Goal: Transaction & Acquisition: Purchase product/service

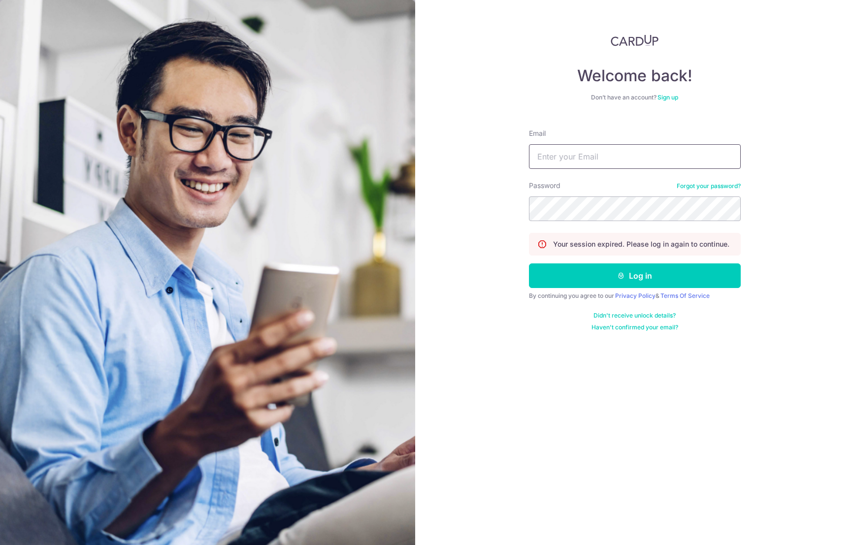
type input "jiarong.chew@gmail.com"
click at [580, 153] on input "jiarong.chew@gmail.com" at bounding box center [635, 156] width 212 height 25
click at [567, 276] on button "Log in" at bounding box center [635, 275] width 212 height 25
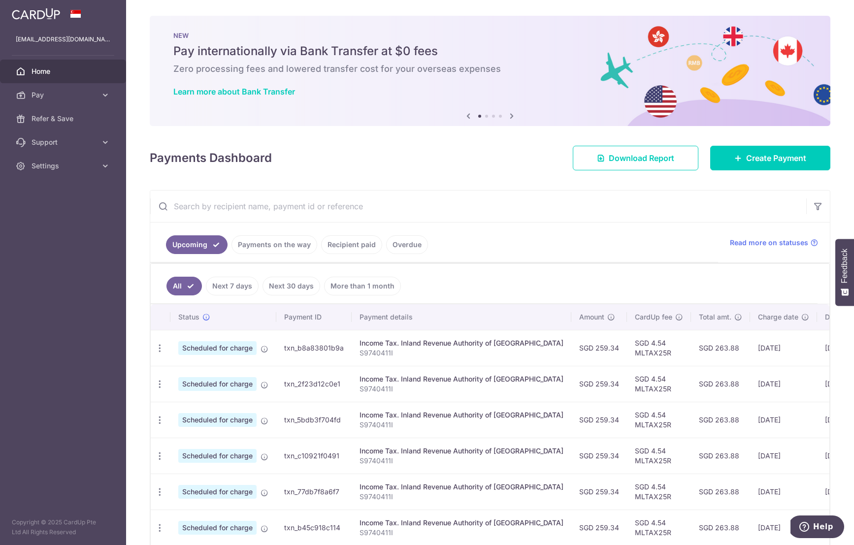
click at [428, 172] on div "× Pause Schedule Pause all future payments in this series Pause just this one p…" at bounding box center [490, 272] width 728 height 545
click at [741, 158] on icon at bounding box center [738, 158] width 8 height 8
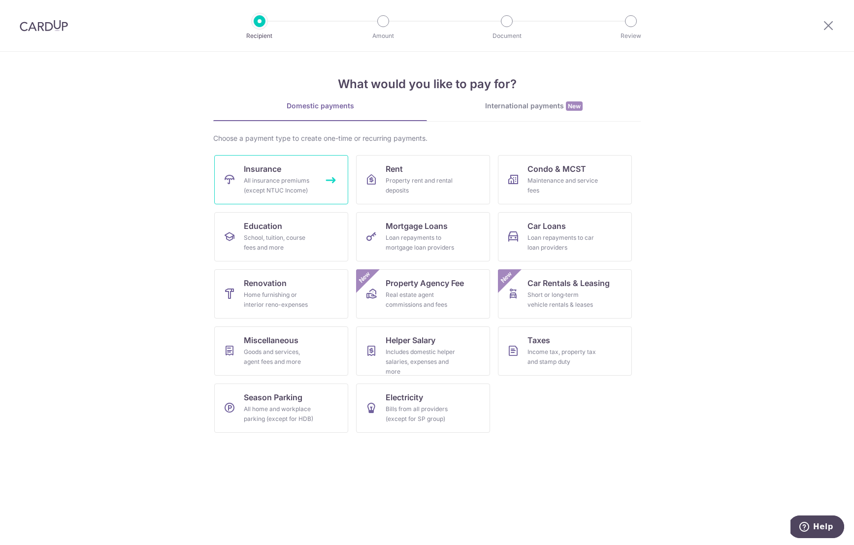
click at [290, 180] on div "All insurance premiums (except NTUC Income)" at bounding box center [279, 186] width 71 height 20
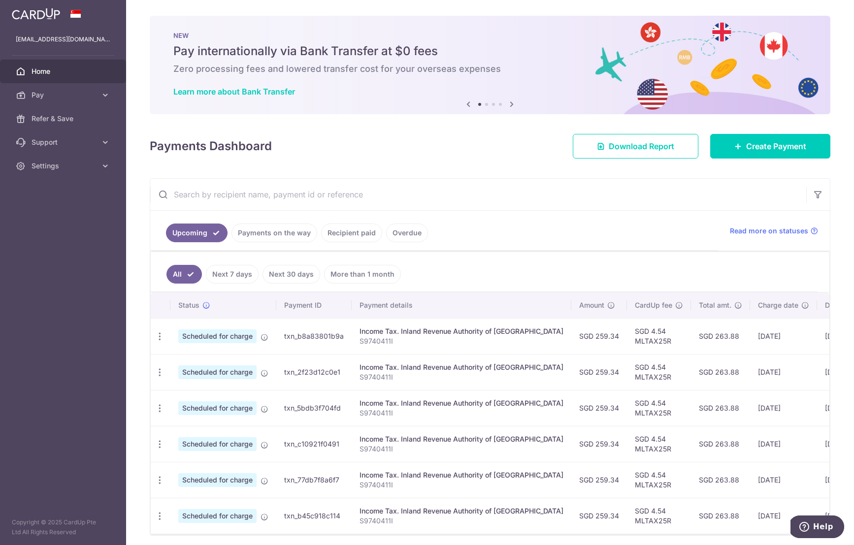
click at [354, 231] on link "Recipient paid" at bounding box center [351, 233] width 61 height 19
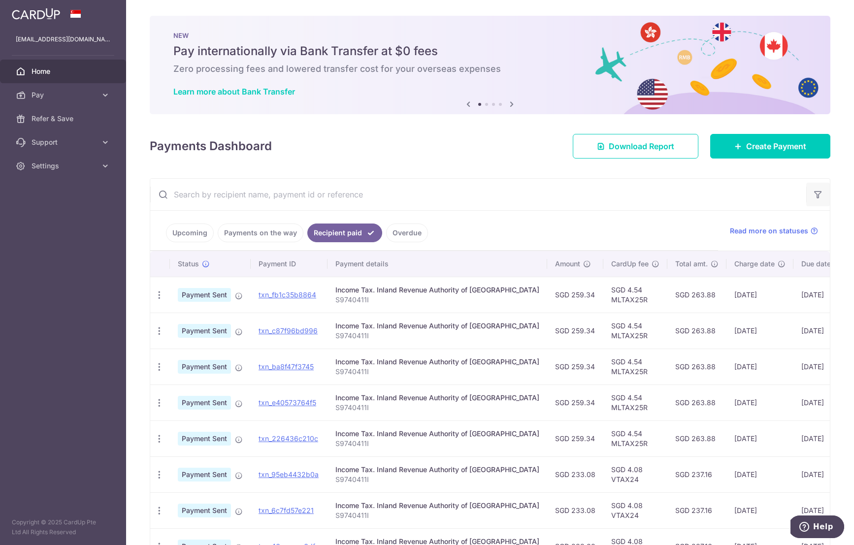
click at [818, 189] on button "button" at bounding box center [818, 195] width 24 height 24
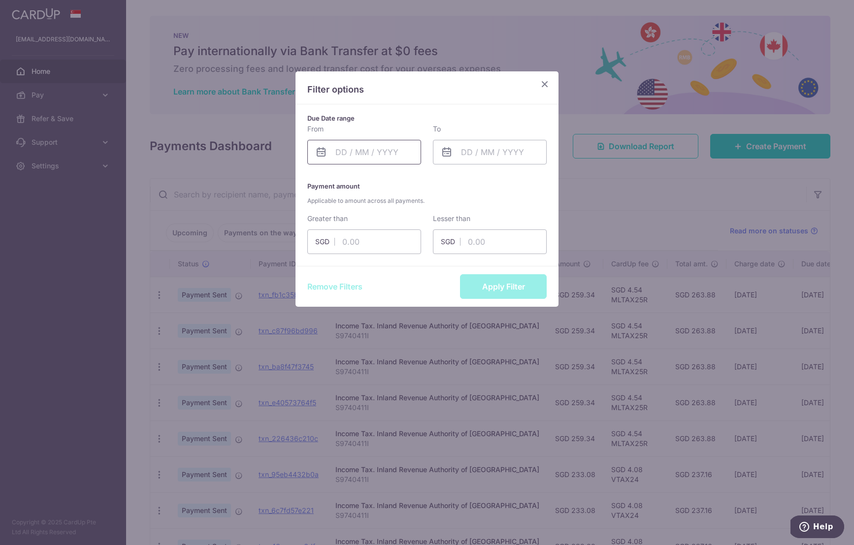
click at [389, 149] on input "text" at bounding box center [364, 152] width 114 height 25
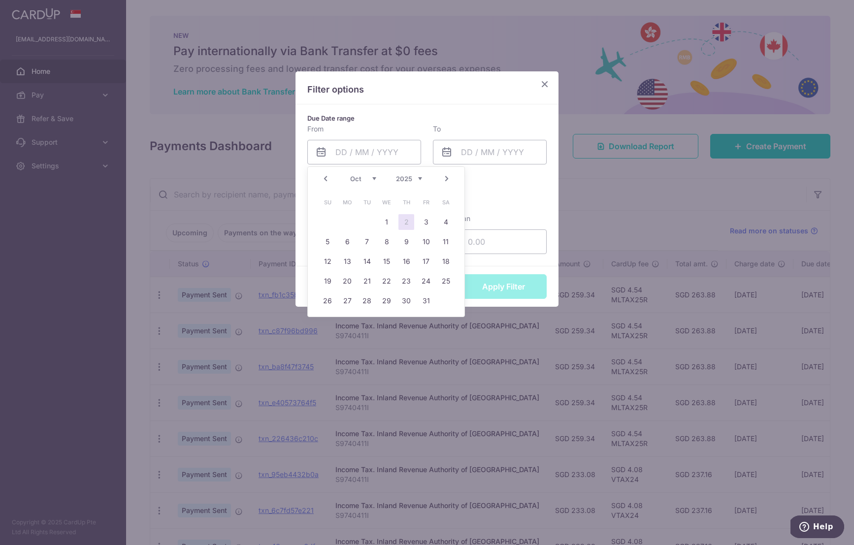
click at [413, 177] on select "2015 2016 2017 2018 2019 2020 2021 2022 2023 2024 2025 2026 2027 2028 2029 2030…" at bounding box center [409, 179] width 26 height 8
click at [361, 223] on link "1" at bounding box center [367, 222] width 16 height 16
type input "01/10/2024"
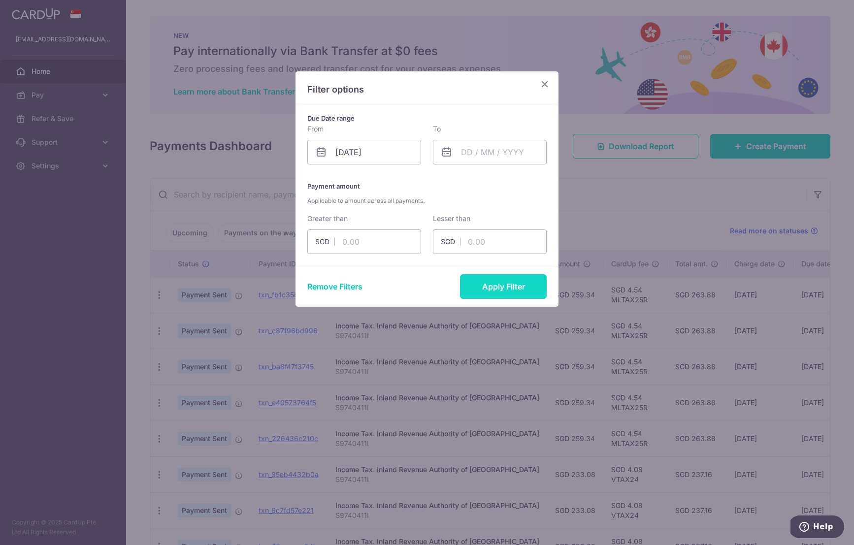
click at [506, 288] on button "Apply Filter" at bounding box center [503, 286] width 87 height 25
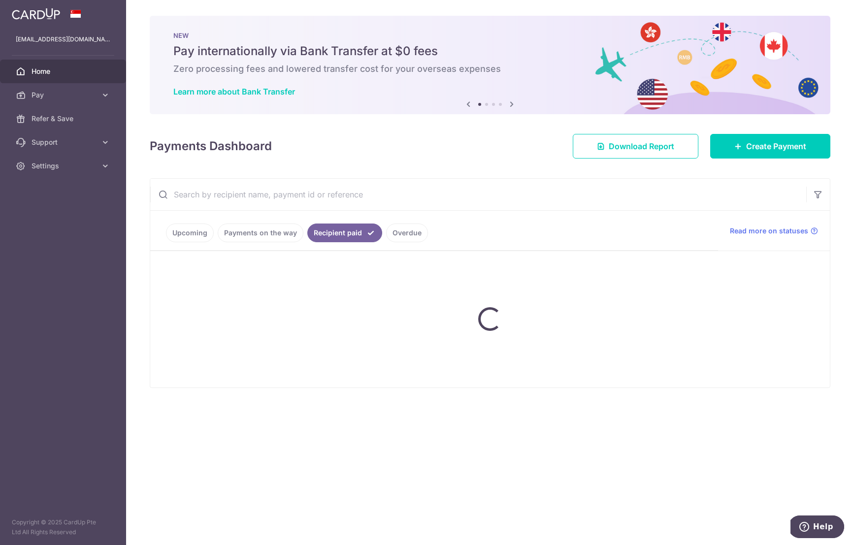
click at [506, 288] on div "Upcoming Payments on the way Recipient paid Overdue Read more on statuses Statu…" at bounding box center [490, 283] width 681 height 210
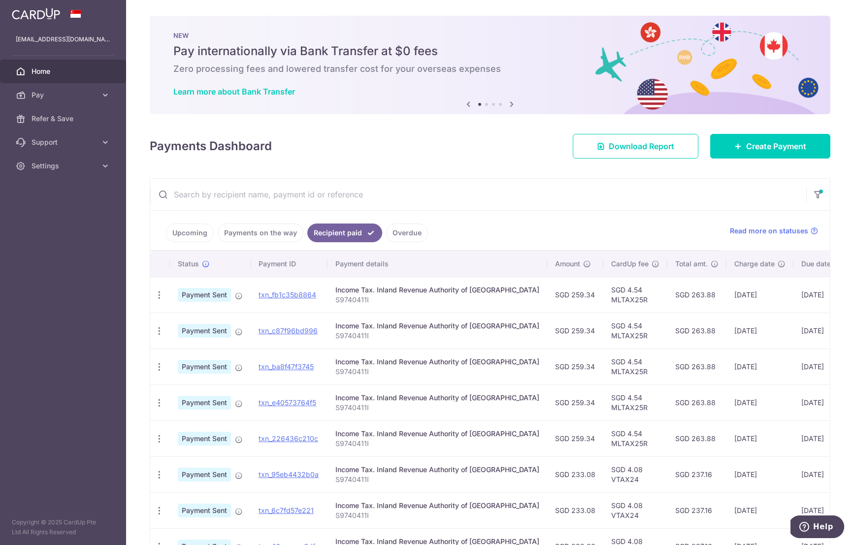
scroll to position [163, 0]
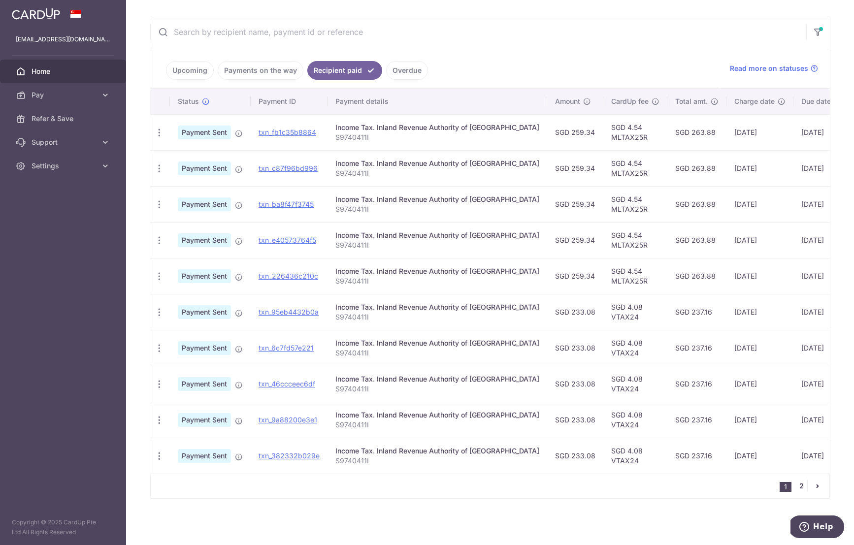
click at [801, 485] on link "2" at bounding box center [801, 486] width 12 height 12
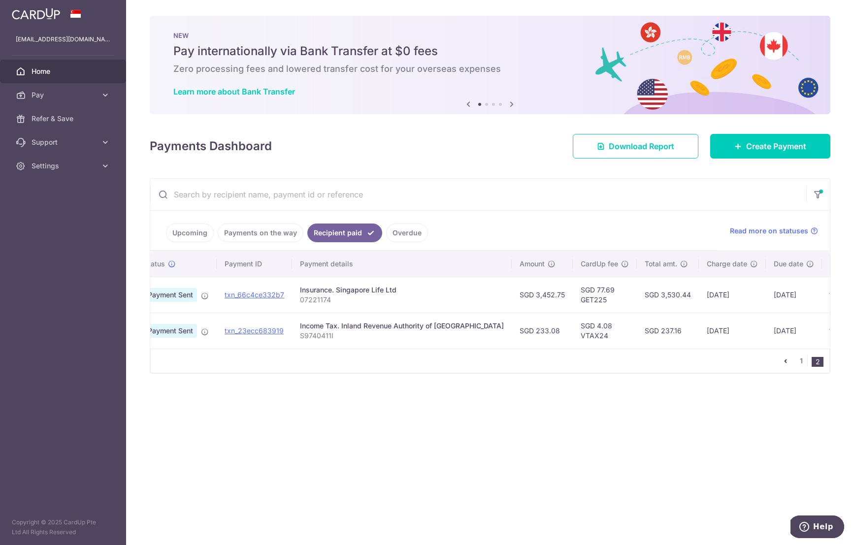
scroll to position [0, 61]
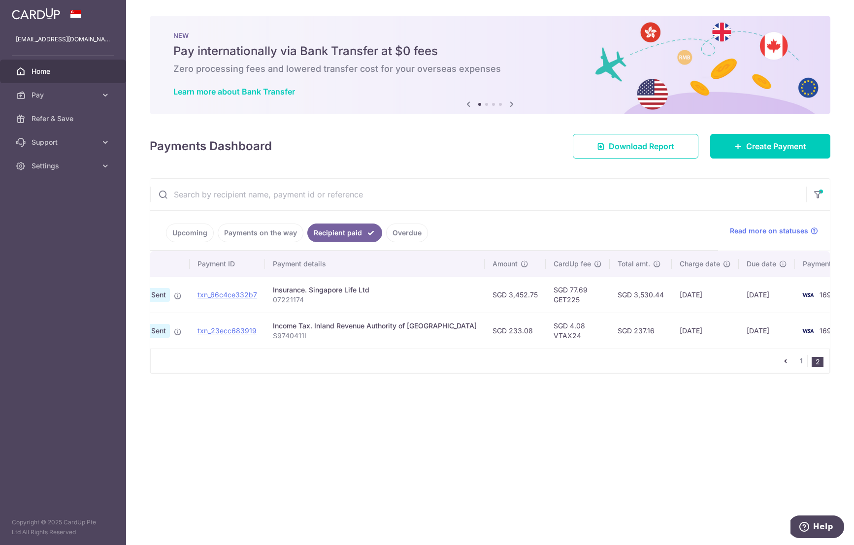
click at [482, 426] on div "× Pause Schedule Pause all future payments in this series Pause just this one p…" at bounding box center [490, 272] width 728 height 545
click at [747, 146] on span "Create Payment" at bounding box center [776, 146] width 60 height 12
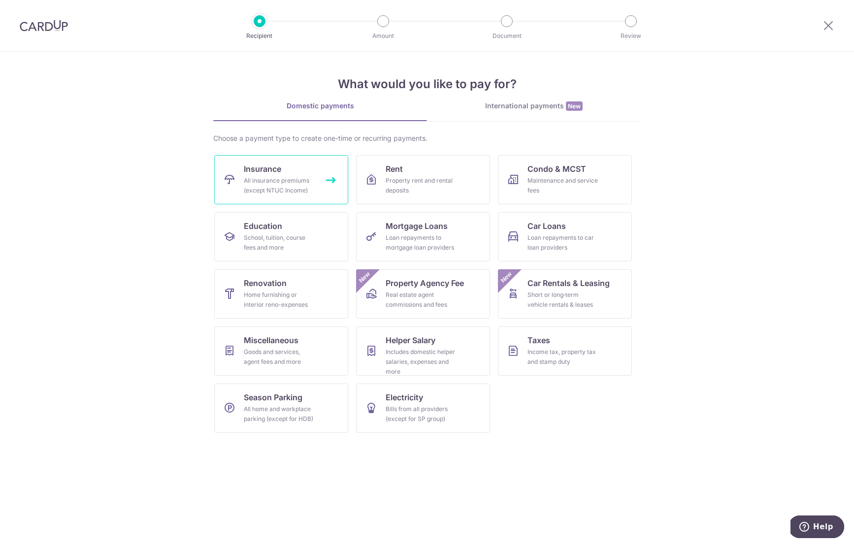
click at [290, 185] on div "All insurance premiums (except NTUC Income)" at bounding box center [279, 186] width 71 height 20
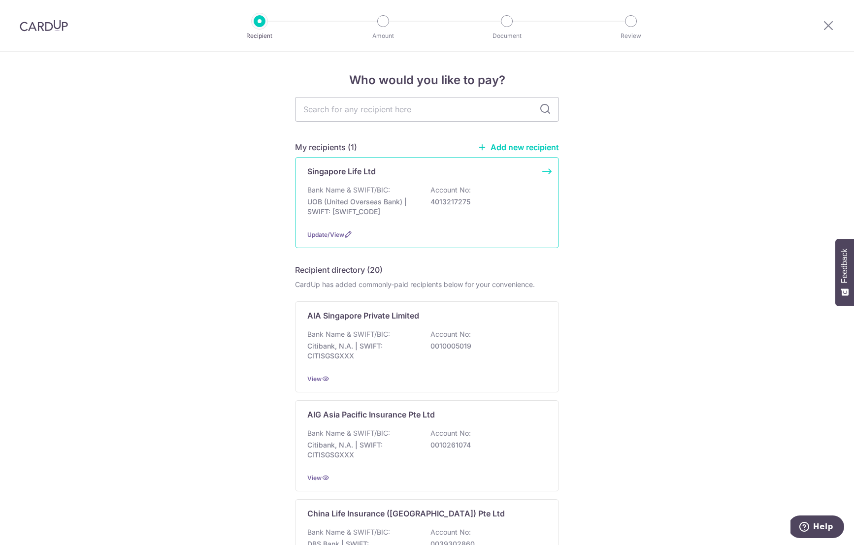
drag, startPoint x: 429, startPoint y: 203, endPoint x: 478, endPoint y: 203, distance: 48.8
click at [478, 203] on div "Bank Name & SWIFT/BIC: UOB (United Overseas Bank) | SWIFT: [SWIFT_CODE] Account…" at bounding box center [426, 203] width 239 height 36
copy p "4013217275"
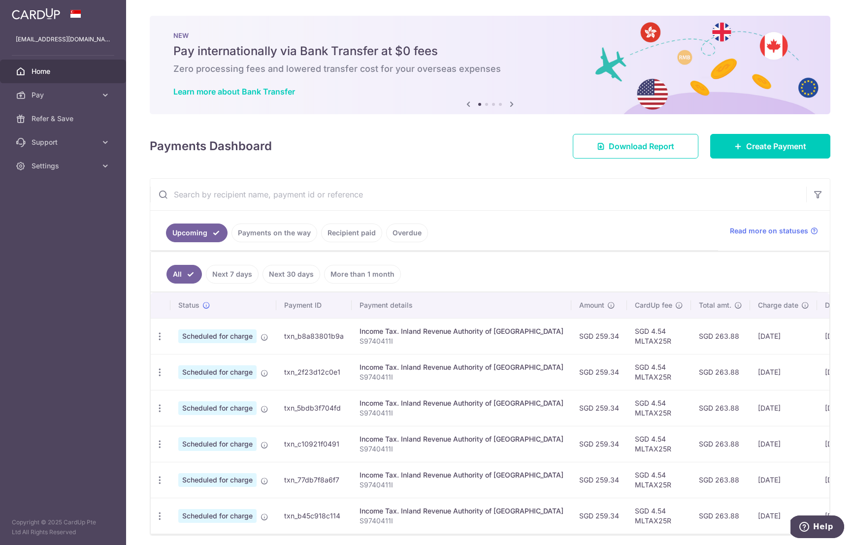
scroll to position [37, 0]
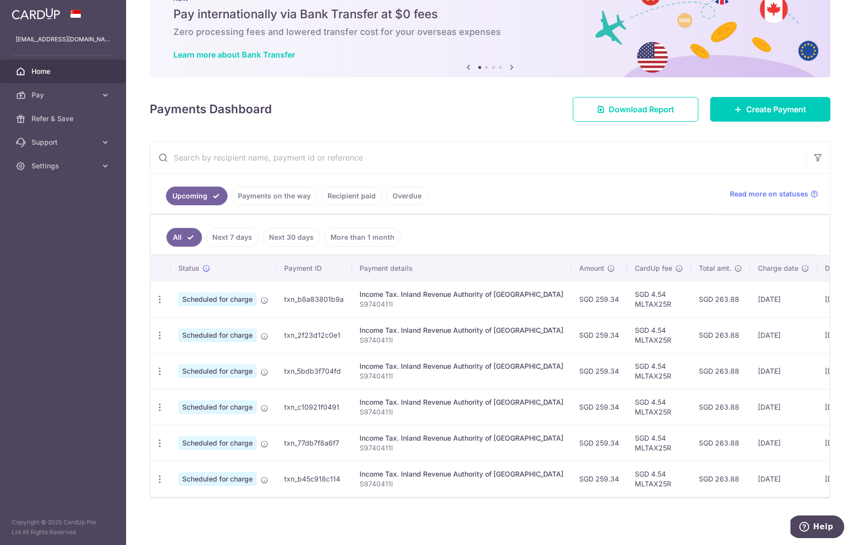
click at [346, 199] on link "Recipient paid" at bounding box center [351, 196] width 61 height 19
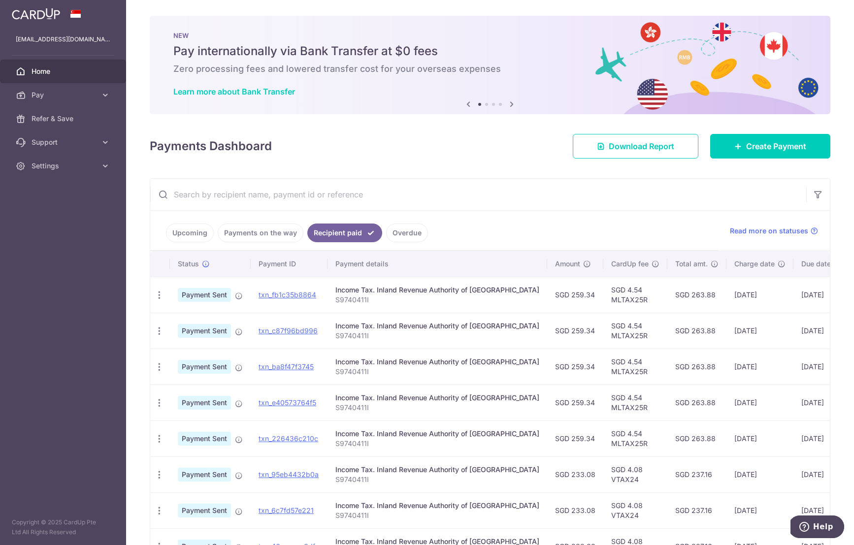
scroll to position [163, 0]
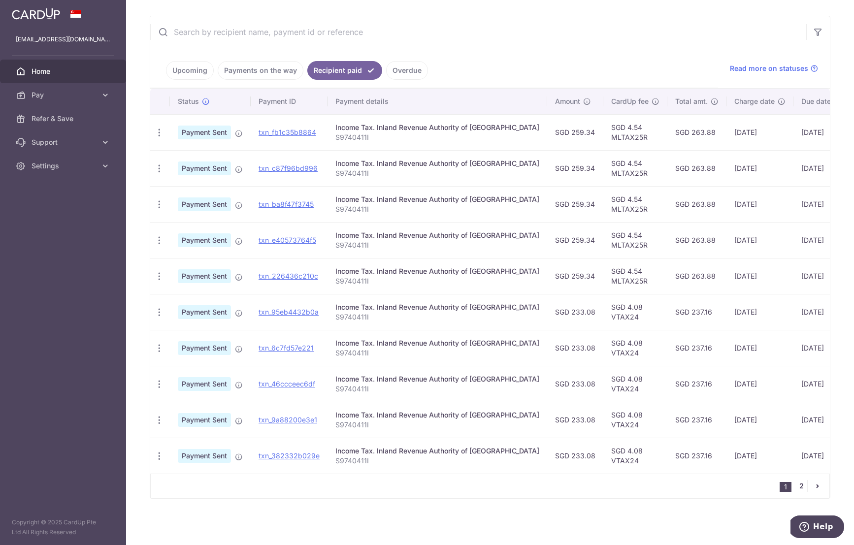
click at [801, 487] on link "2" at bounding box center [801, 486] width 12 height 12
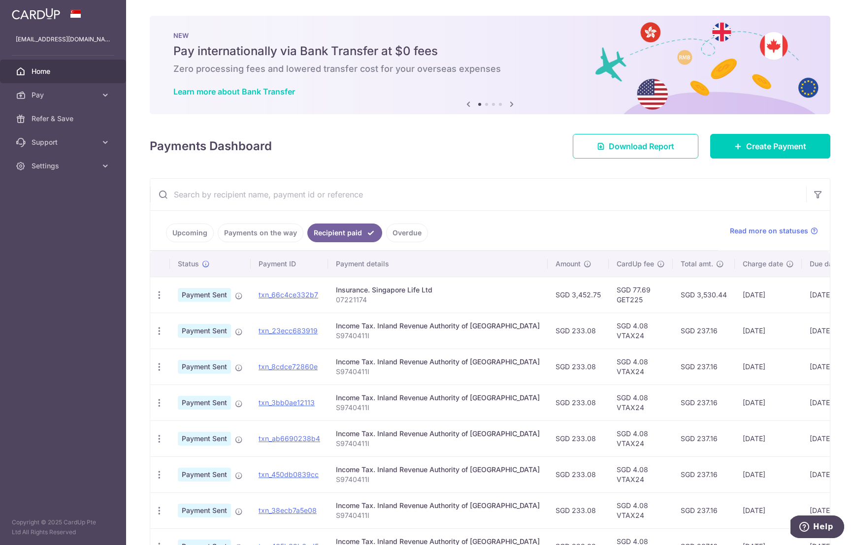
scroll to position [50, 0]
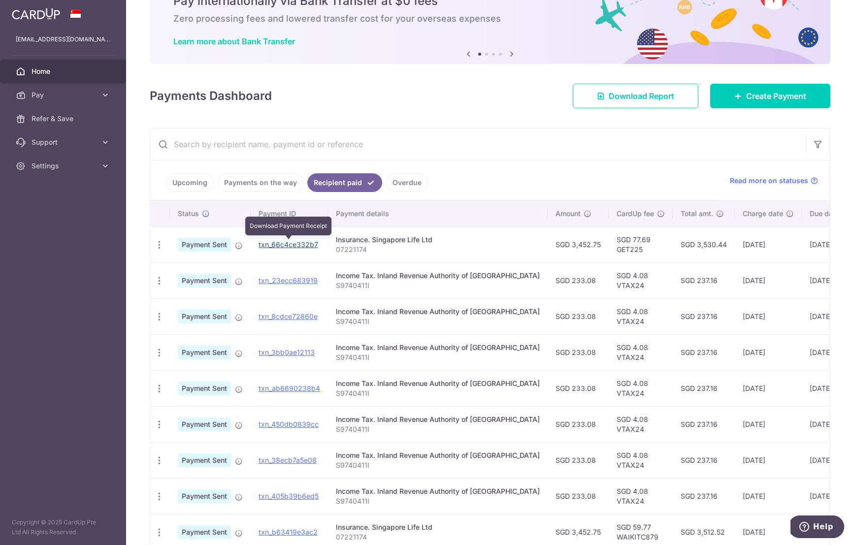
click at [288, 245] on link "txn_66c4ce332b7" at bounding box center [289, 244] width 60 height 8
click at [93, 321] on aside "jiarong.chew@gmail.com Home Pay Payments Recipients Cards Refer & Save Support …" at bounding box center [63, 272] width 126 height 545
click at [522, 158] on input "text" at bounding box center [478, 145] width 656 height 32
click at [516, 191] on ul "Upcoming Payments on the way Recipient paid Overdue" at bounding box center [434, 181] width 568 height 40
click at [774, 106] on link "Create Payment" at bounding box center [770, 96] width 120 height 25
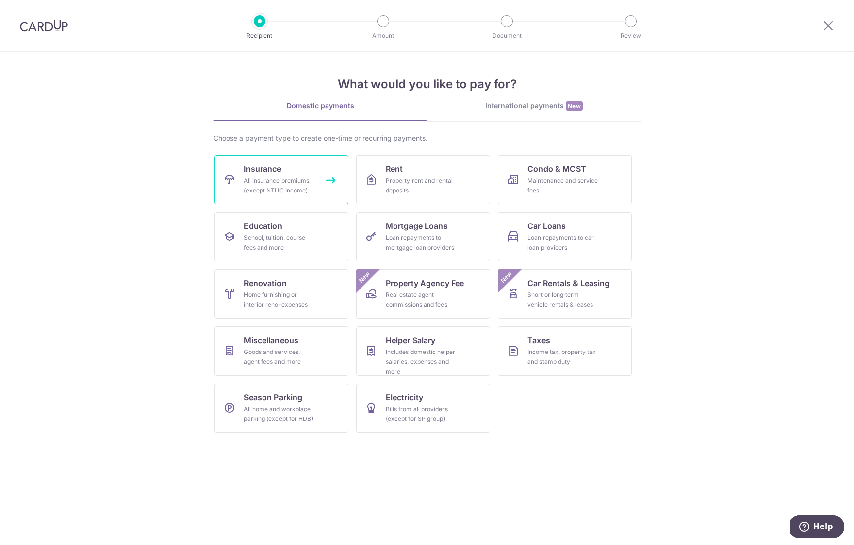
click at [278, 189] on div "All insurance premiums (except NTUC Income)" at bounding box center [279, 186] width 71 height 20
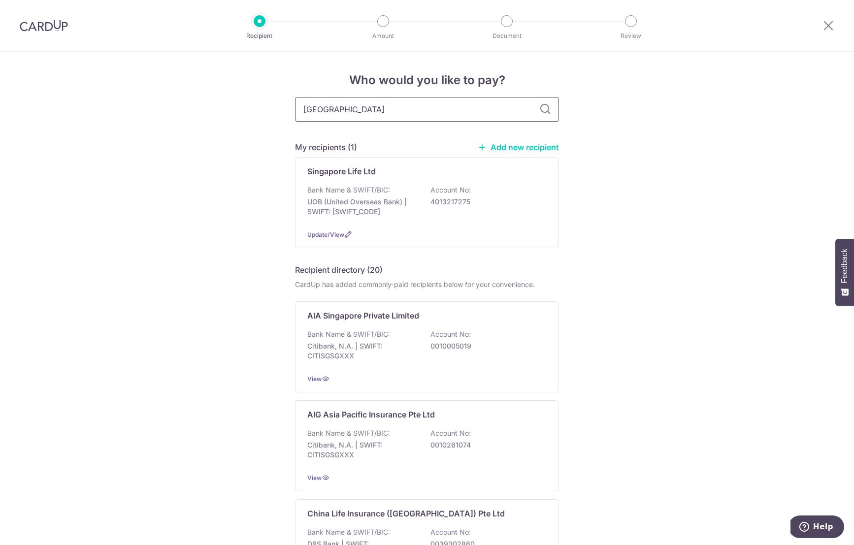
type input "singapore"
type input "singapore life"
click at [694, 305] on div "Who would you like to pay? singapore life My recipients (1) Add new recipient S…" at bounding box center [427, 499] width 854 height 894
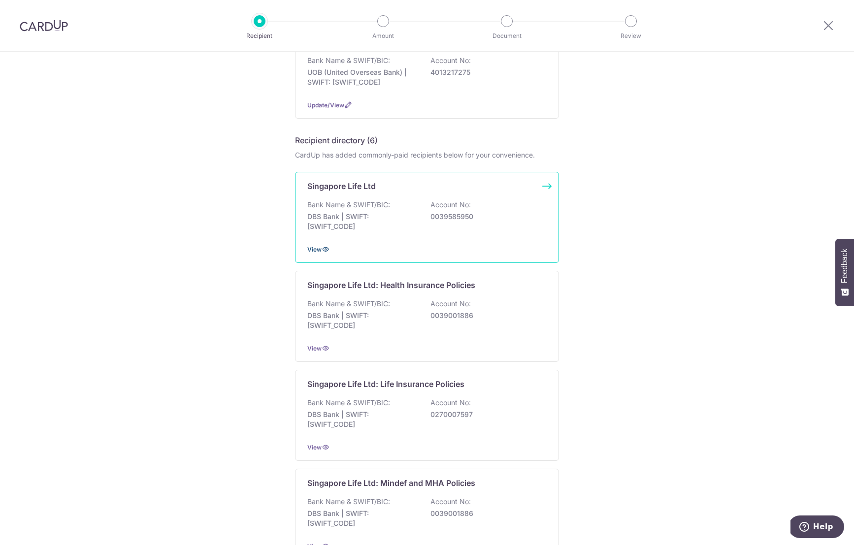
click at [324, 251] on icon at bounding box center [326, 249] width 8 height 8
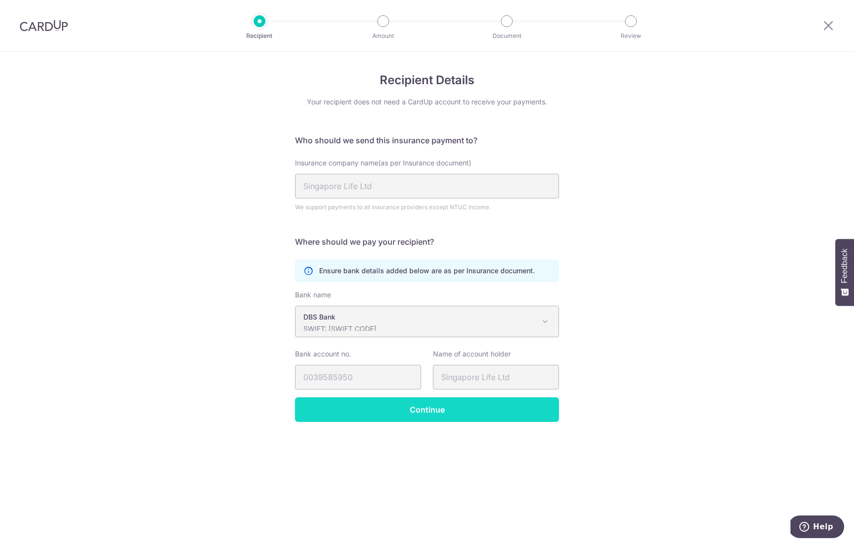
click at [457, 416] on input "Continue" at bounding box center [427, 409] width 264 height 25
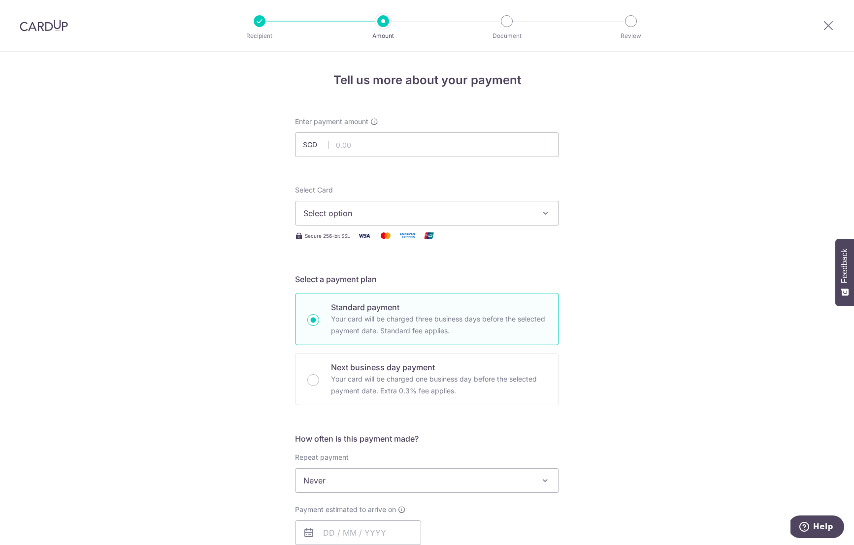
click at [647, 256] on div "Tell us more about your payment Enter payment amount SGD Select Card Select opt…" at bounding box center [427, 497] width 854 height 891
click at [675, 196] on div "Tell us more about your payment Enter payment amount SGD Select Card Select opt…" at bounding box center [427, 497] width 854 height 891
click at [370, 147] on input "text" at bounding box center [427, 144] width 264 height 25
click at [224, 264] on div "Tell us more about your payment Enter payment amount SGD Select Card Select opt…" at bounding box center [427, 497] width 854 height 891
click at [363, 146] on input "text" at bounding box center [427, 144] width 264 height 25
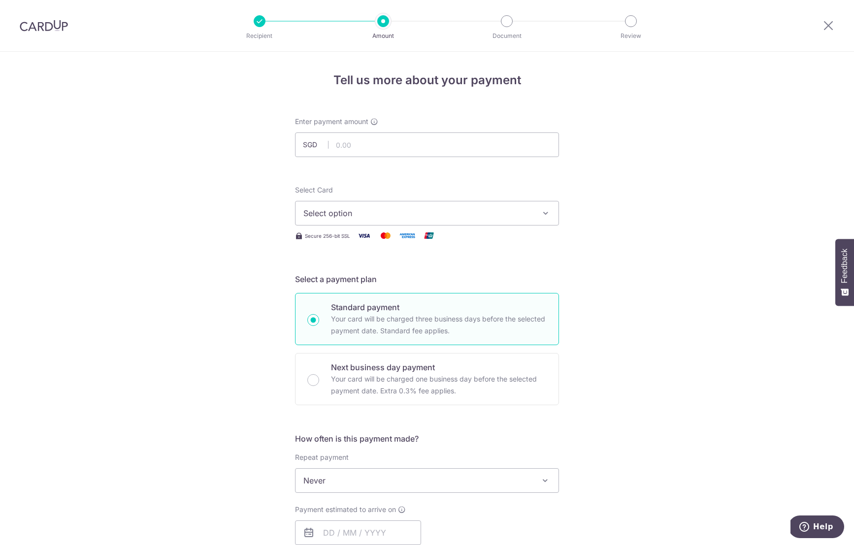
click at [208, 239] on div "Tell us more about your payment Enter payment amount SGD Select Card Select opt…" at bounding box center [427, 497] width 854 height 891
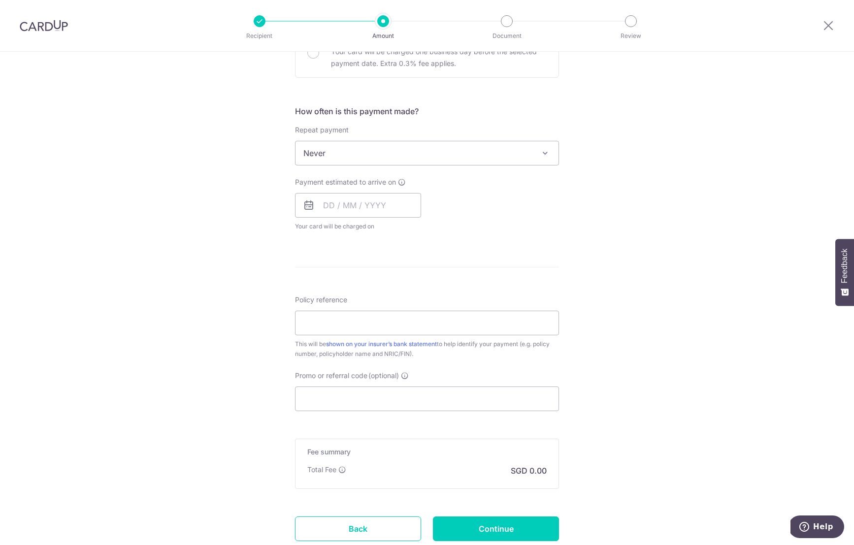
scroll to position [397, 0]
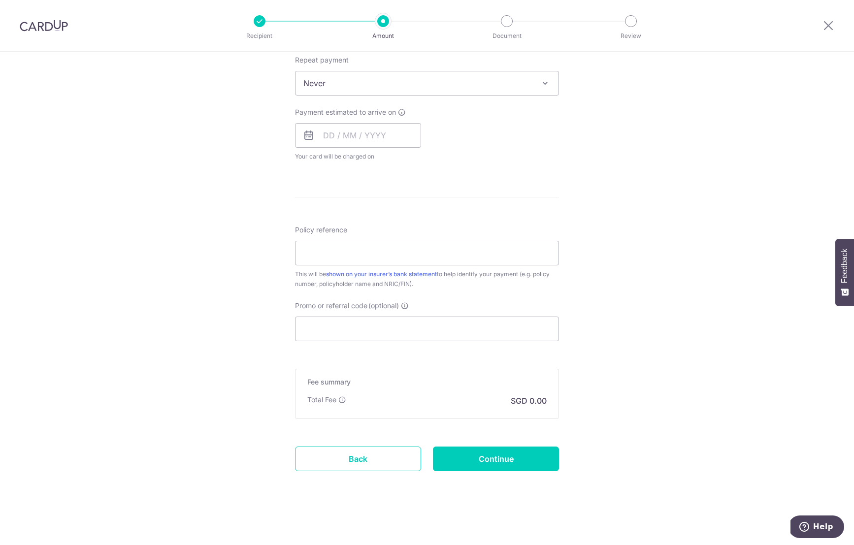
click at [191, 219] on div "Tell us more about your payment Enter payment amount SGD Select Card Select opt…" at bounding box center [427, 99] width 854 height 891
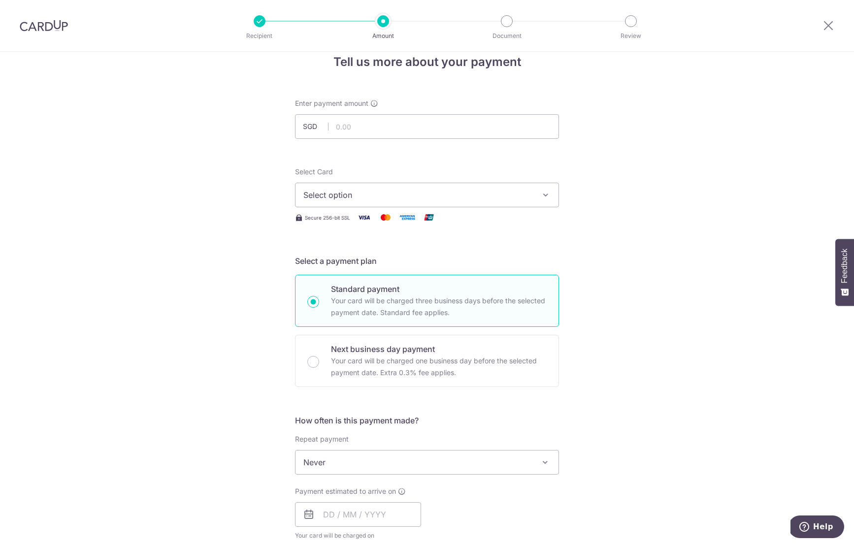
scroll to position [0, 0]
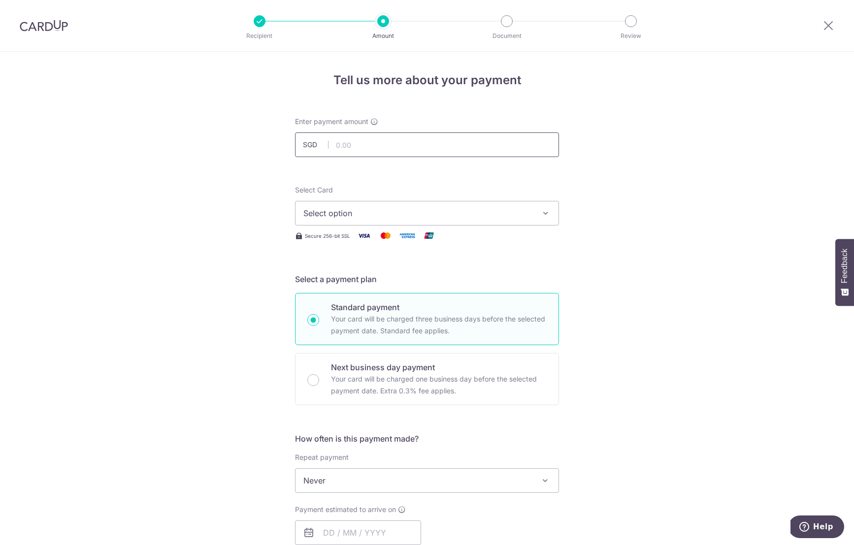
click at [353, 147] on input "text" at bounding box center [427, 144] width 264 height 25
type input "3,452.75"
click at [210, 252] on div "Tell us more about your payment Enter payment amount SGD 3,452.75 3452.75 Selec…" at bounding box center [427, 497] width 854 height 891
click at [372, 216] on span "Select option" at bounding box center [417, 213] width 229 height 12
click at [380, 283] on span "**** 1694" at bounding box center [426, 284] width 247 height 12
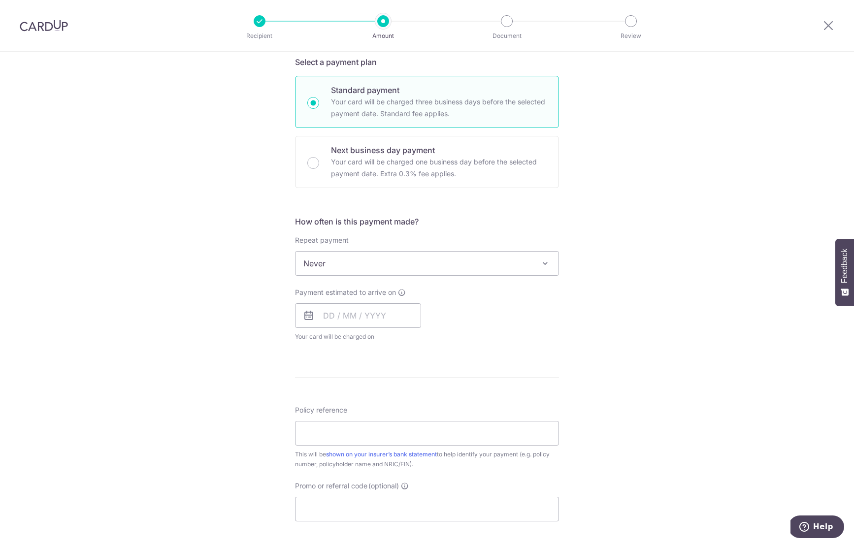
scroll to position [219, 0]
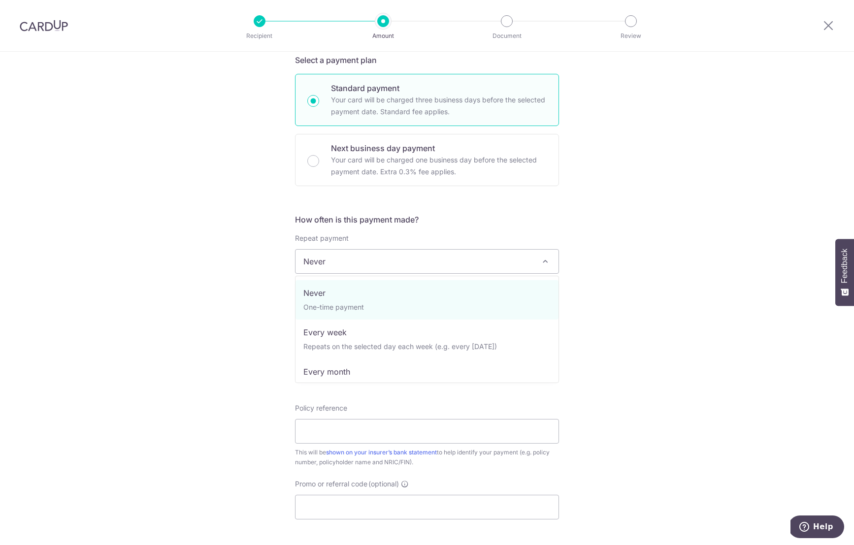
click at [367, 265] on span "Never" at bounding box center [426, 262] width 263 height 24
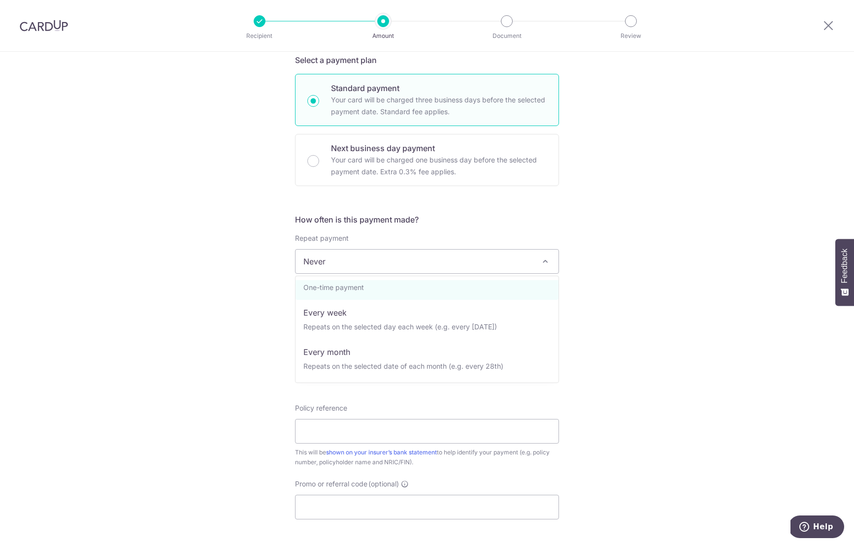
scroll to position [0, 0]
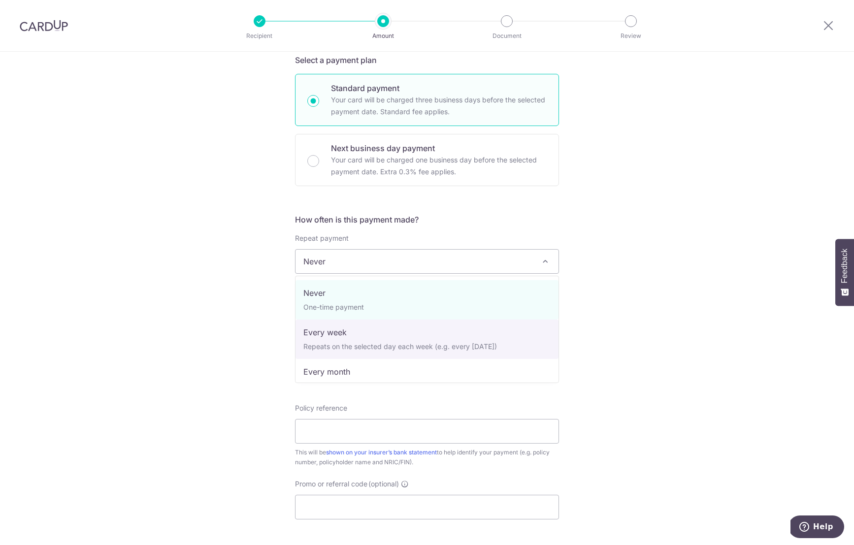
select select "2"
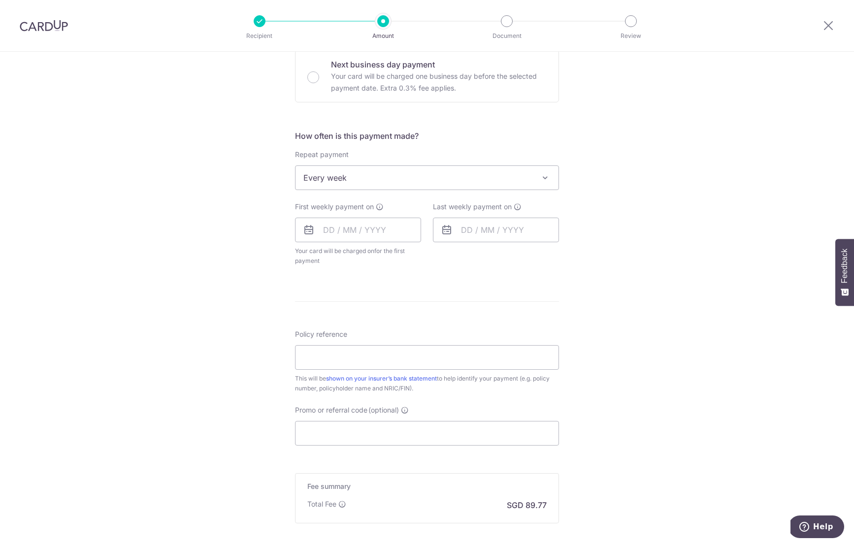
scroll to position [332, 0]
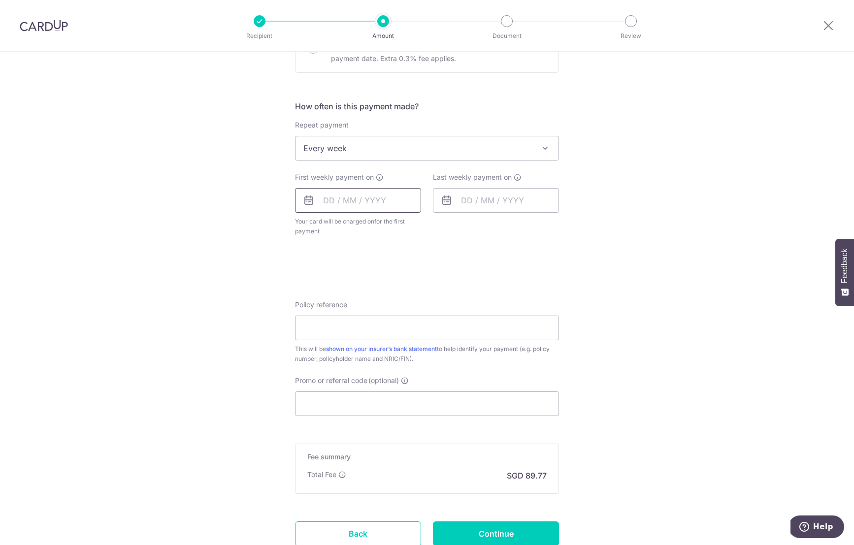
click at [352, 201] on input "text" at bounding box center [358, 200] width 126 height 25
click at [408, 290] on link "10" at bounding box center [414, 290] width 16 height 16
type input "[DATE]"
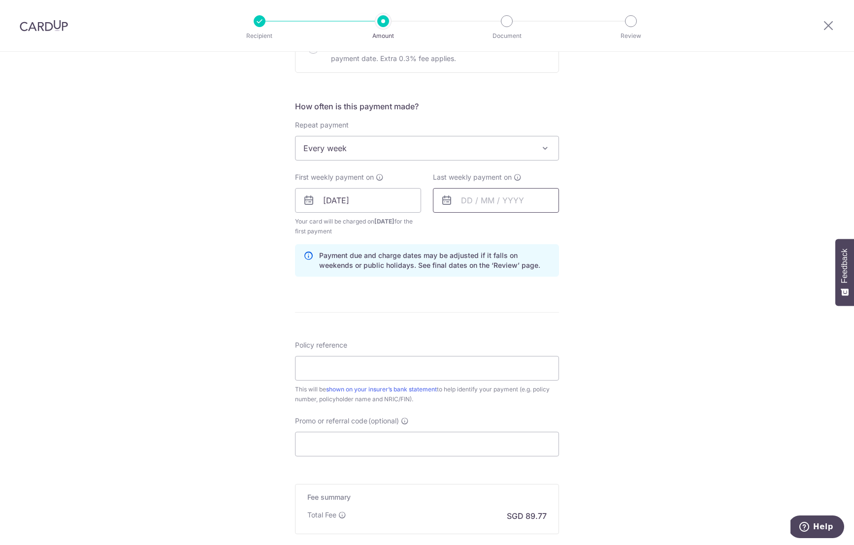
click at [487, 200] on input "text" at bounding box center [496, 200] width 126 height 25
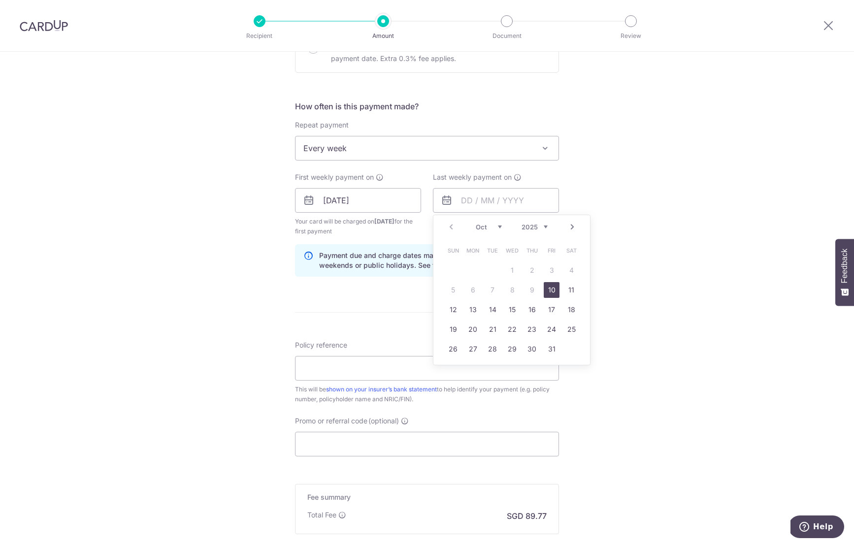
click at [573, 230] on link "Next" at bounding box center [572, 227] width 12 height 12
click at [474, 307] on link "10" at bounding box center [473, 310] width 16 height 16
type input "10/11/2025"
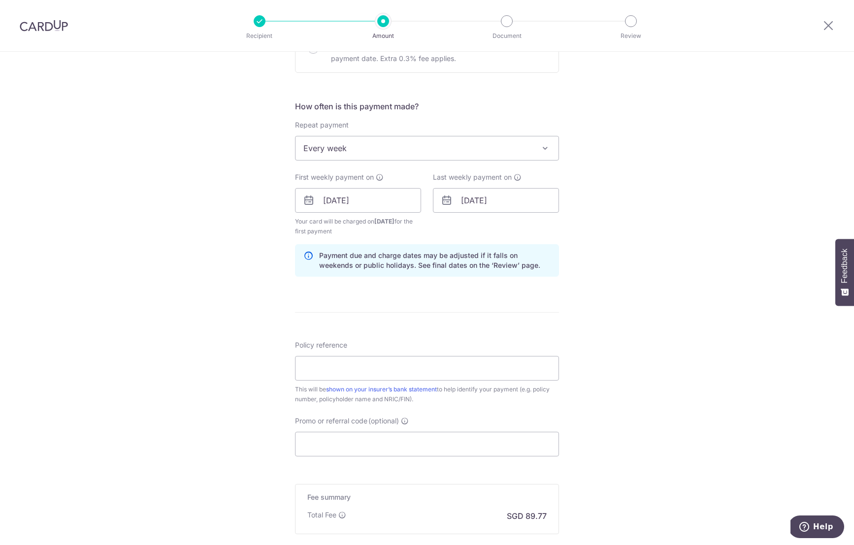
click at [644, 262] on div "Tell us more about your payment Enter payment amount SGD 3,452.75 3452.75 Selec…" at bounding box center [427, 189] width 854 height 941
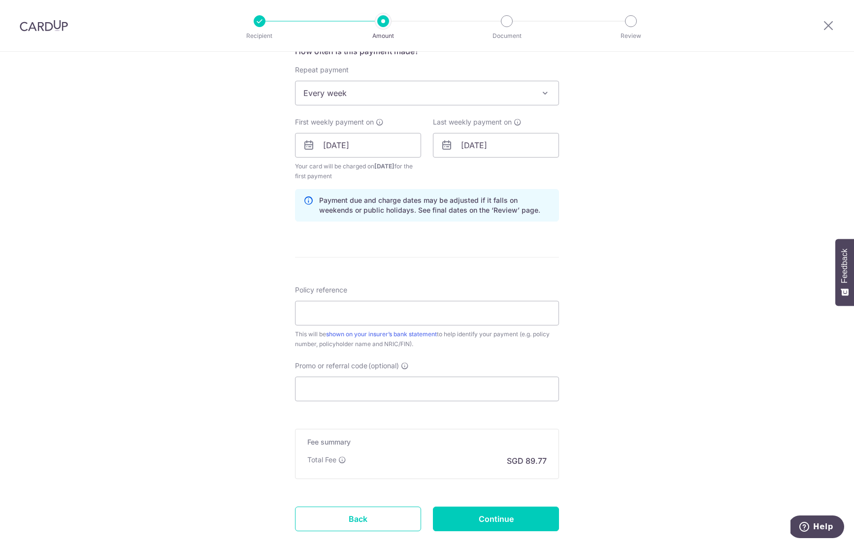
scroll to position [448, 0]
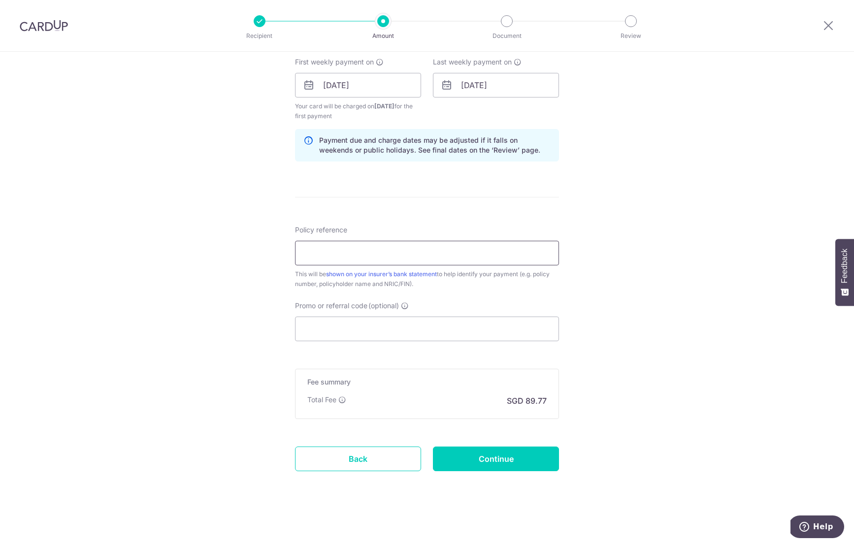
click at [465, 250] on input "Policy reference" at bounding box center [427, 253] width 264 height 25
type input "07221174"
click at [384, 325] on input "Promo or referral code (optional)" at bounding box center [427, 329] width 264 height 25
paste input "REC185"
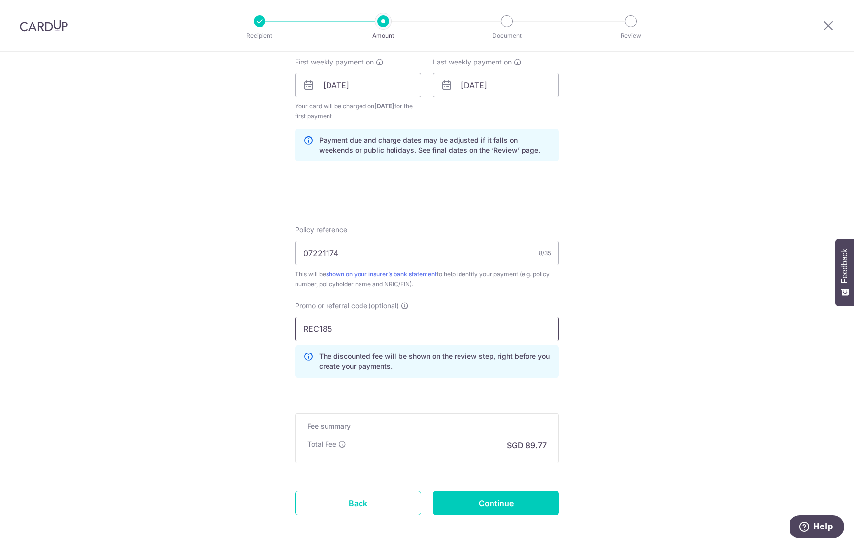
type input "REC185"
click at [222, 335] on div "Tell us more about your payment Enter payment amount SGD 3,452.75 3452.75 Selec…" at bounding box center [427, 96] width 854 height 985
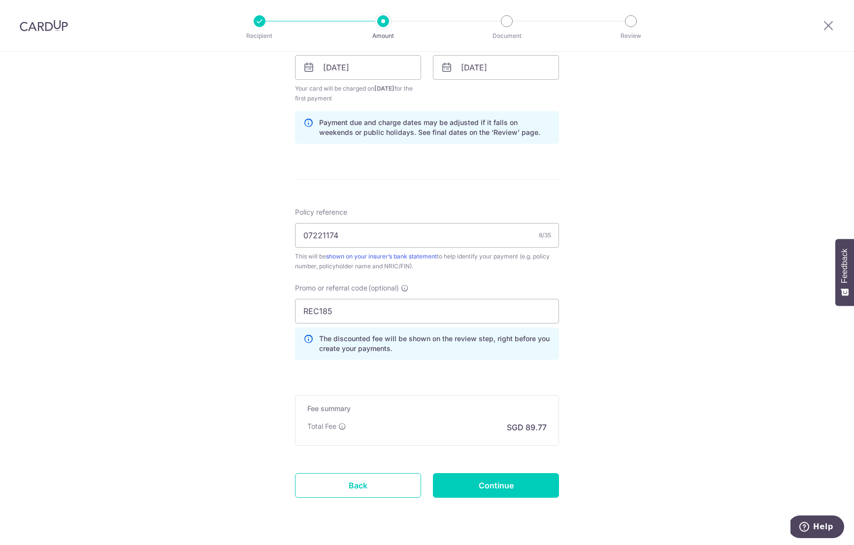
scroll to position [483, 0]
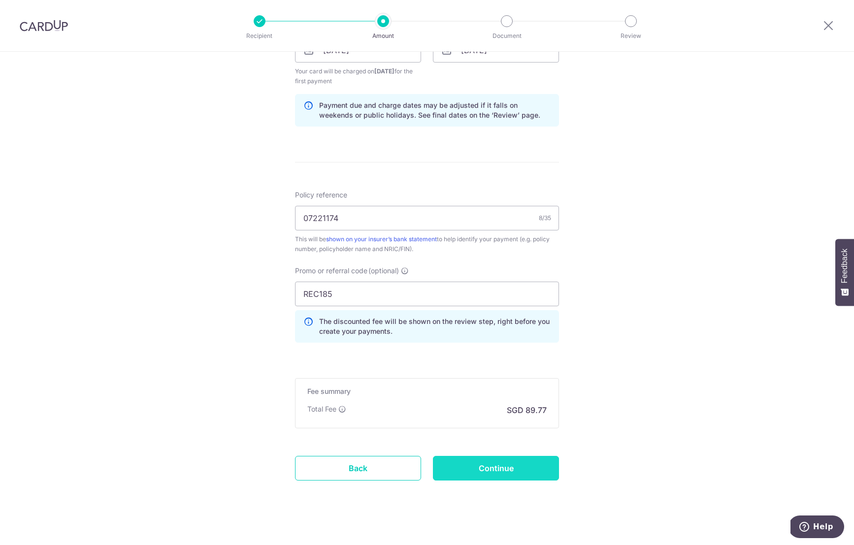
click at [521, 474] on input "Continue" at bounding box center [496, 468] width 126 height 25
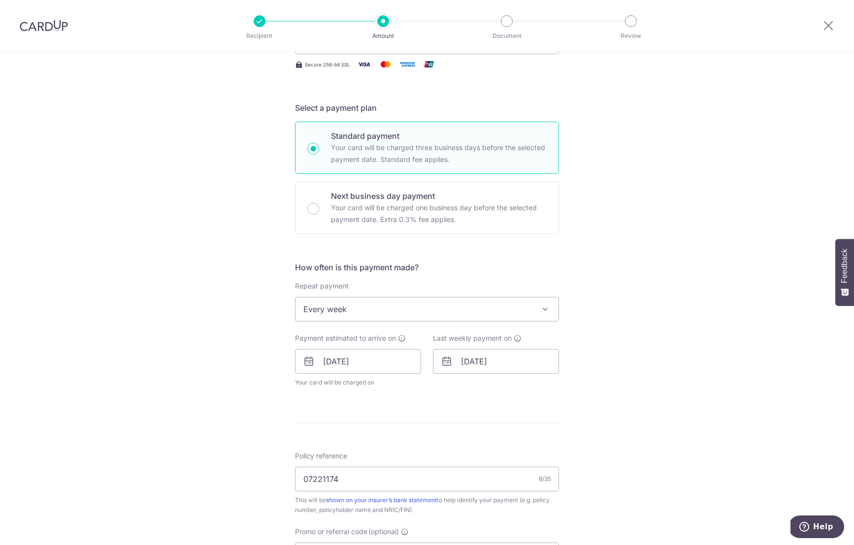
scroll to position [174, 0]
click at [511, 316] on span "Every week" at bounding box center [426, 307] width 263 height 24
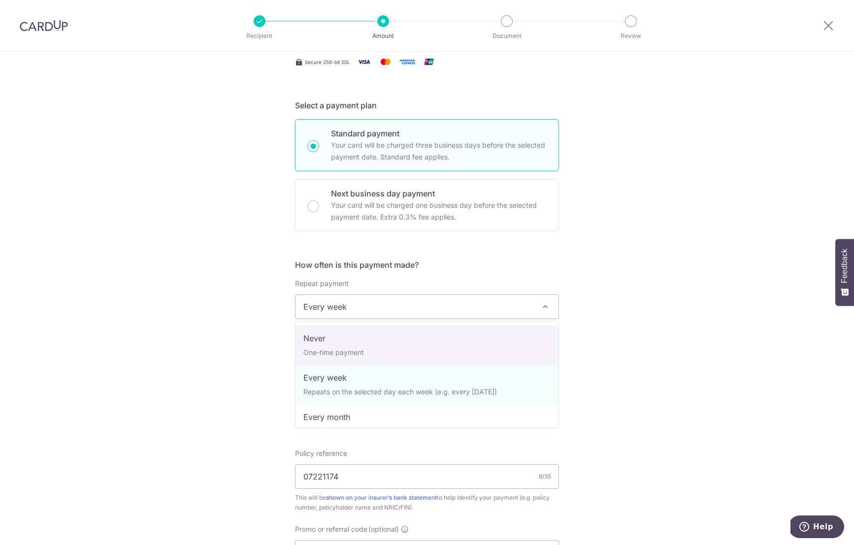
select select "1"
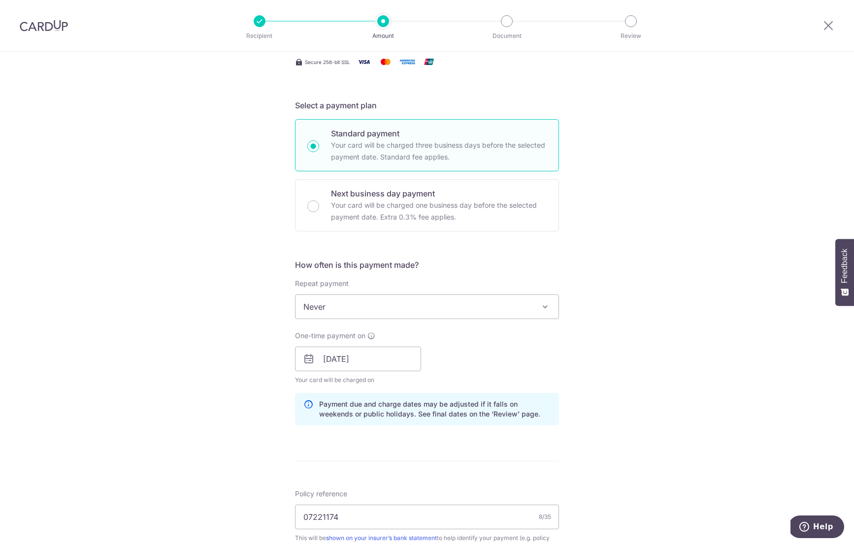
click at [698, 285] on div "Tell us more about your payment Enter payment amount SGD 3,452.75 3452.75 Selec…" at bounding box center [427, 366] width 854 height 976
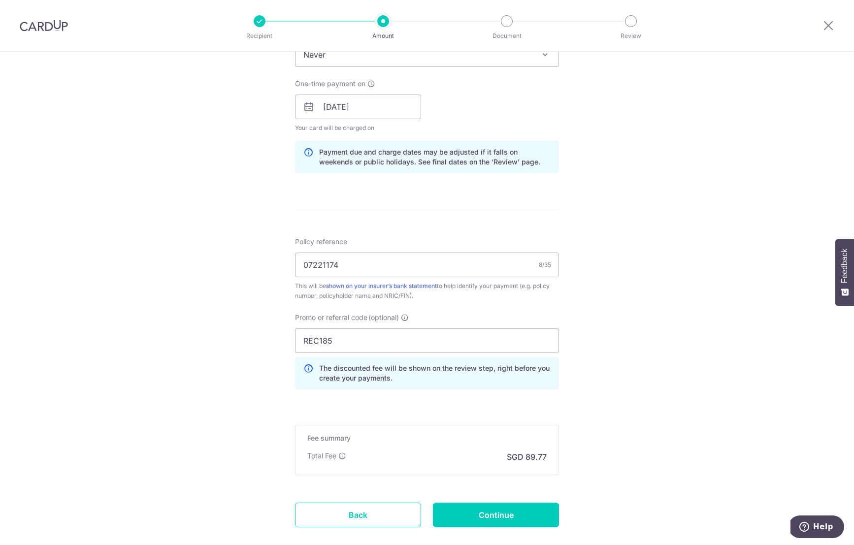
scroll to position [482, 0]
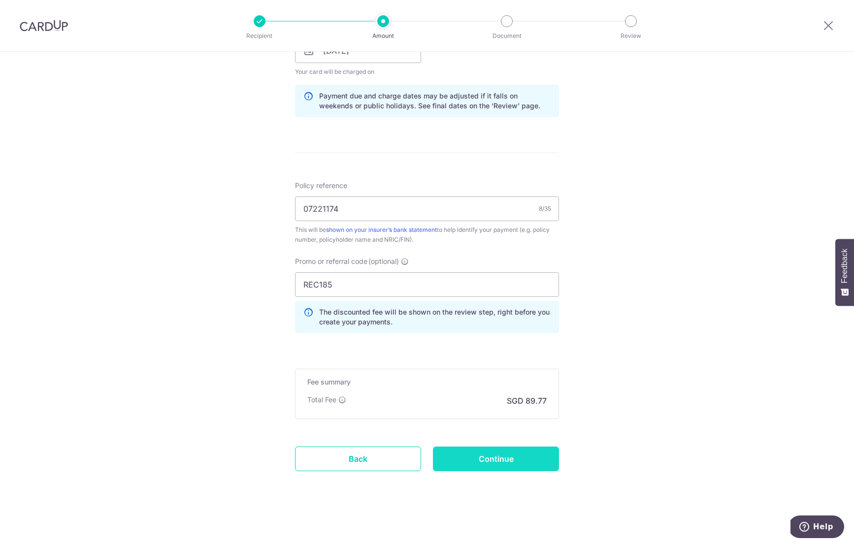
click at [519, 456] on input "Continue" at bounding box center [496, 459] width 126 height 25
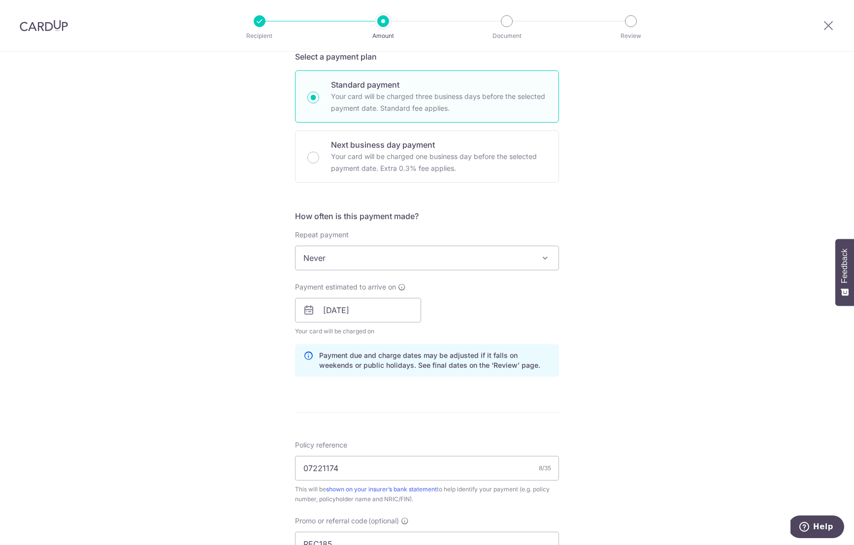
scroll to position [228, 0]
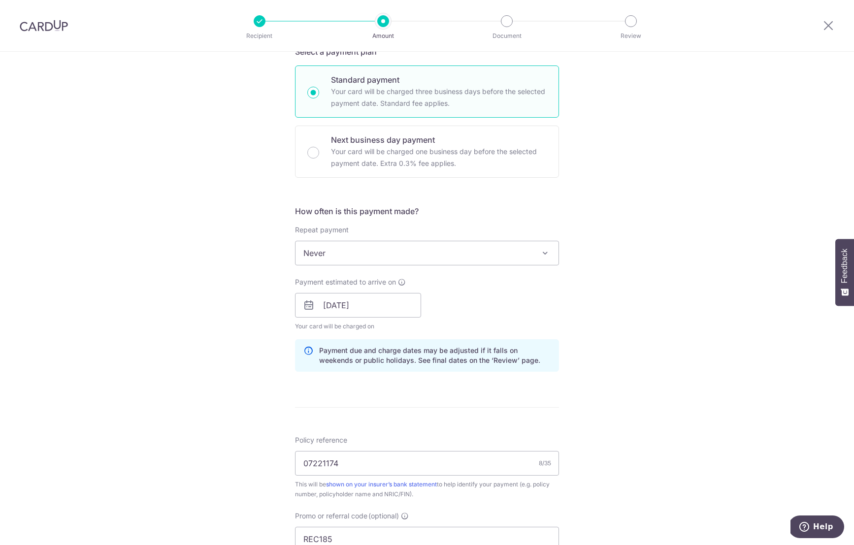
click at [411, 266] on div "How often is this payment made? Repeat payment Never Every week Every month Eve…" at bounding box center [427, 292] width 264 height 174
click at [411, 251] on span "Never" at bounding box center [426, 253] width 263 height 24
click at [378, 259] on span "Never" at bounding box center [426, 253] width 263 height 24
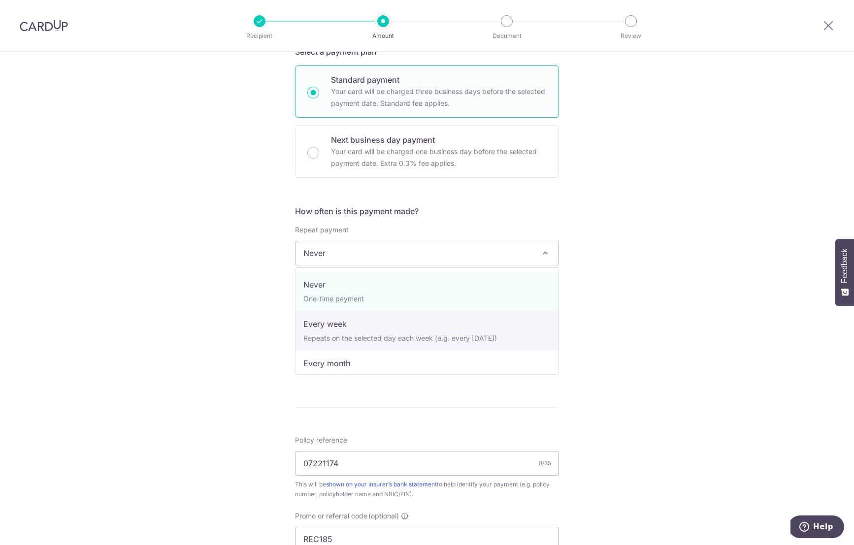
select select "2"
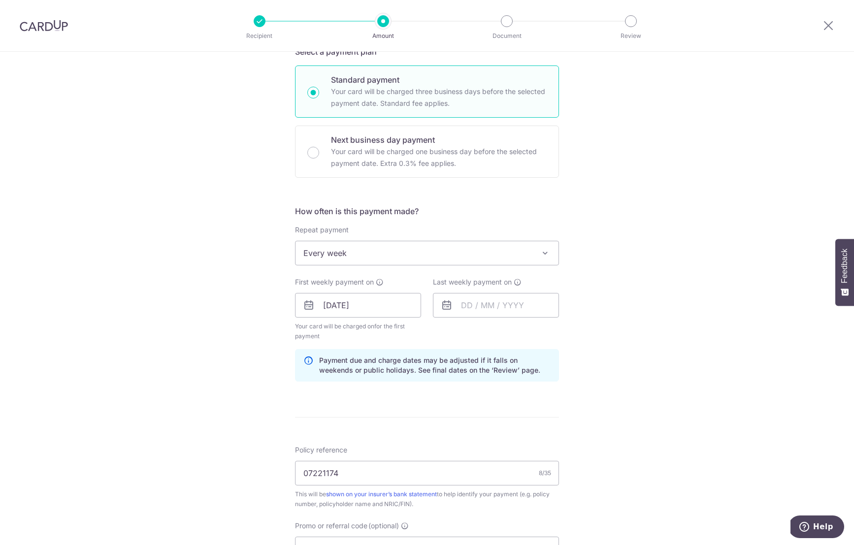
click at [664, 310] on div "Tell us more about your payment Enter payment amount SGD 3,452.75 3452.75 Selec…" at bounding box center [427, 323] width 854 height 999
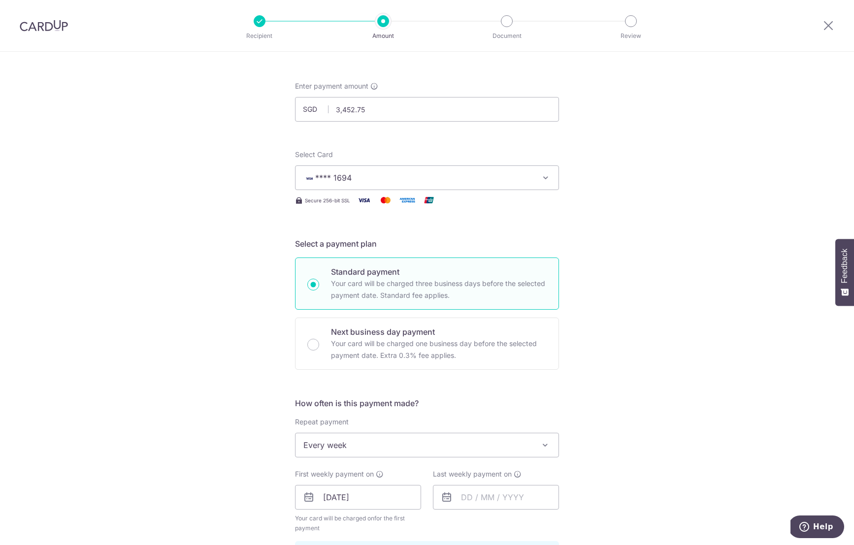
scroll to position [15, 0]
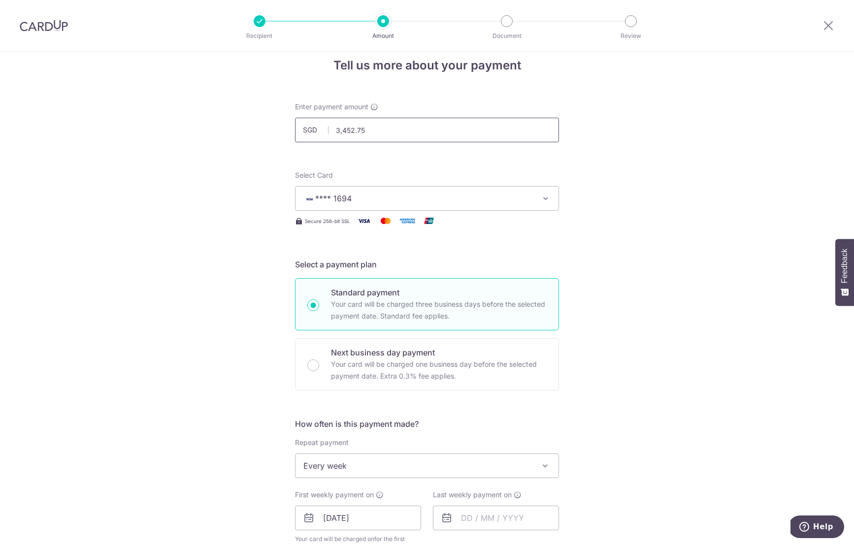
click at [390, 130] on input "3,452.75" at bounding box center [427, 130] width 264 height 25
click at [352, 124] on input "3452.75" at bounding box center [427, 130] width 264 height 25
type input "863.19"
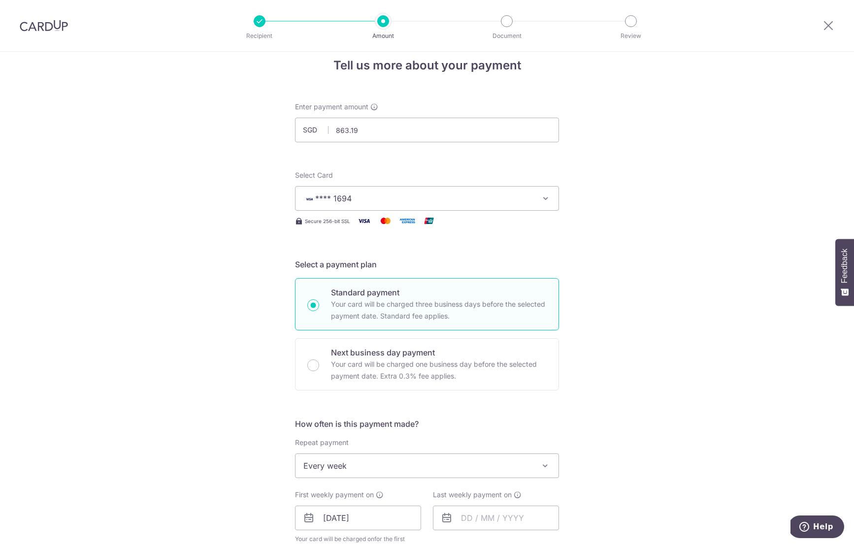
click at [661, 228] on div "Tell us more about your payment Enter payment amount SGD 863.19 3452.75 Select …" at bounding box center [427, 536] width 854 height 999
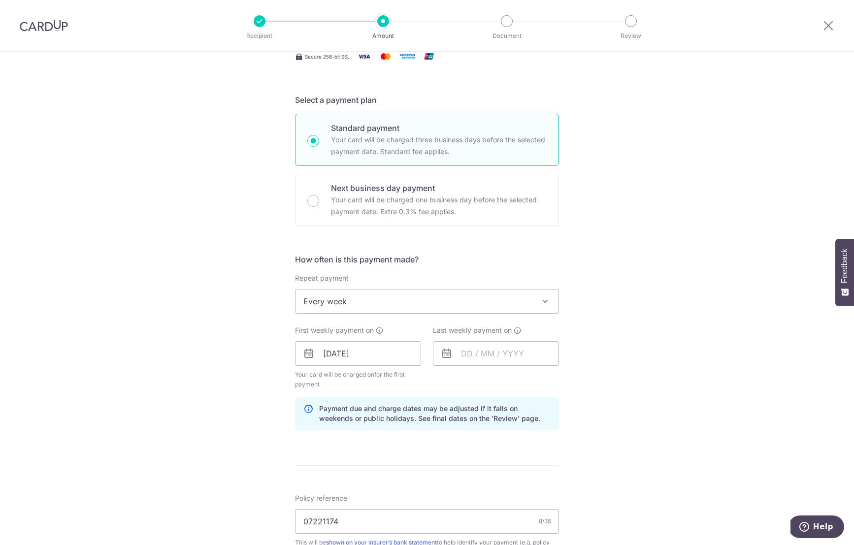
scroll to position [205, 0]
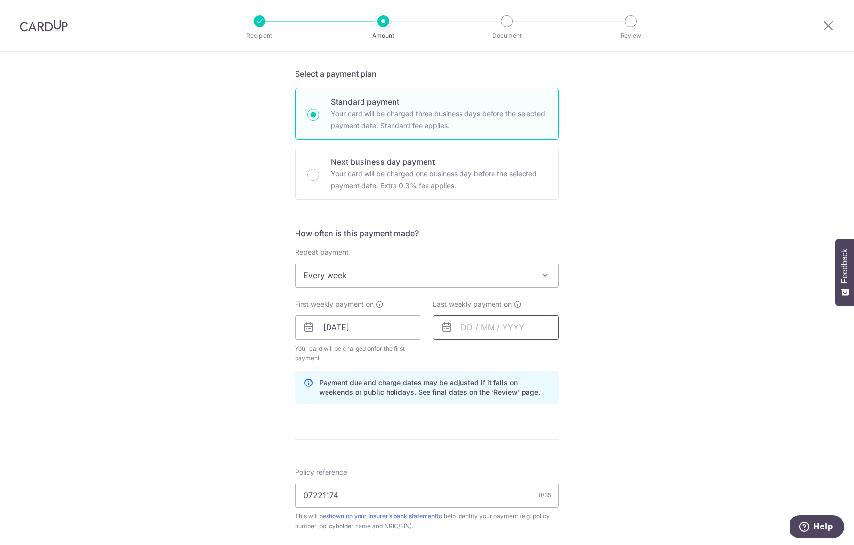
click at [478, 330] on input "text" at bounding box center [496, 327] width 126 height 25
click at [571, 356] on link "Next" at bounding box center [572, 354] width 12 height 12
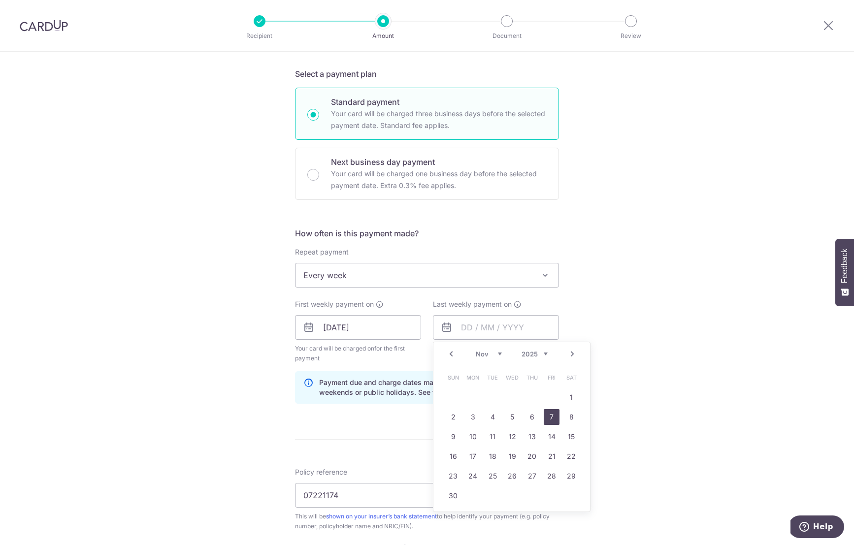
click at [546, 419] on link "7" at bounding box center [552, 417] width 16 height 16
type input "[DATE]"
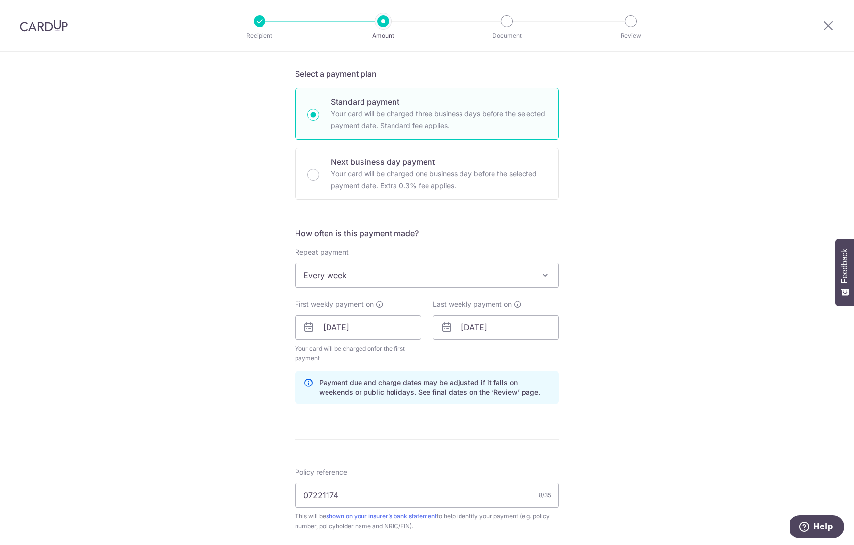
click at [620, 369] on div "Tell us more about your payment Enter payment amount SGD 863.19 863.19 Select C…" at bounding box center [427, 345] width 854 height 999
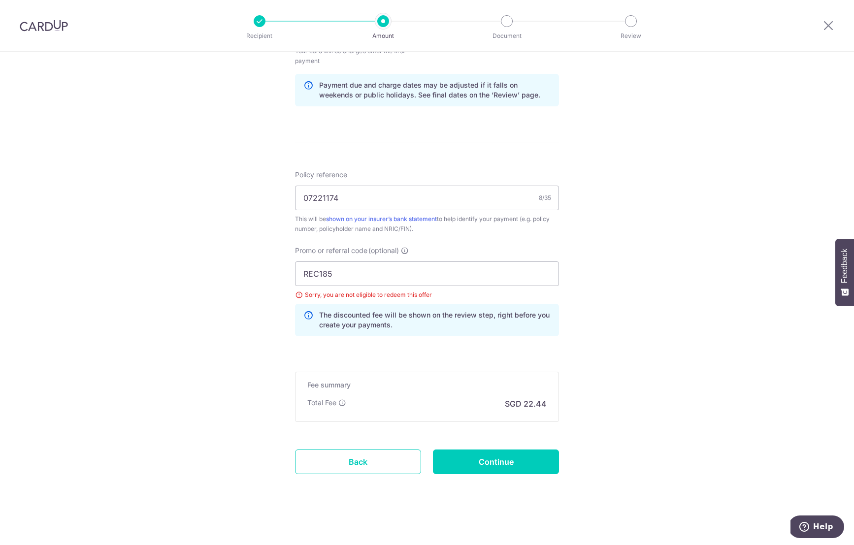
scroll to position [506, 0]
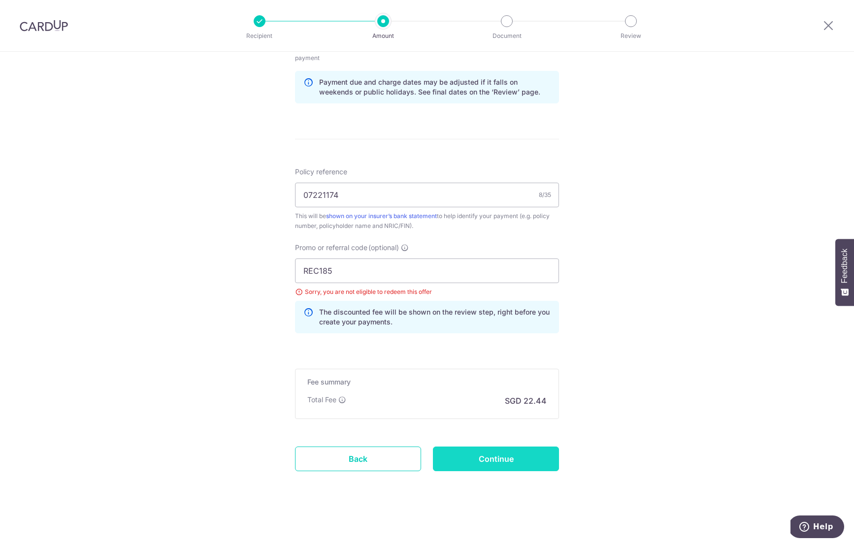
click at [507, 460] on input "Continue" at bounding box center [496, 459] width 126 height 25
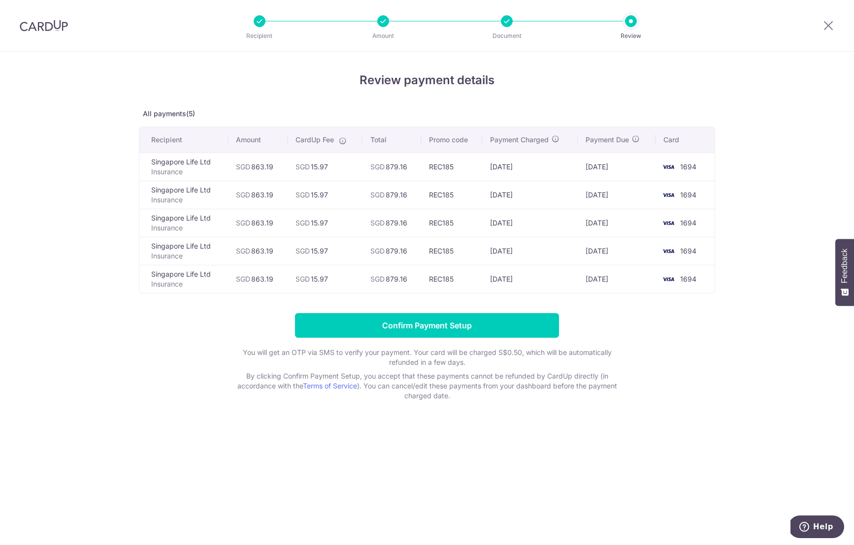
click at [735, 371] on div "Review payment details All payments(5) Recipient Amount CardUp Fee Total Promo …" at bounding box center [427, 298] width 854 height 493
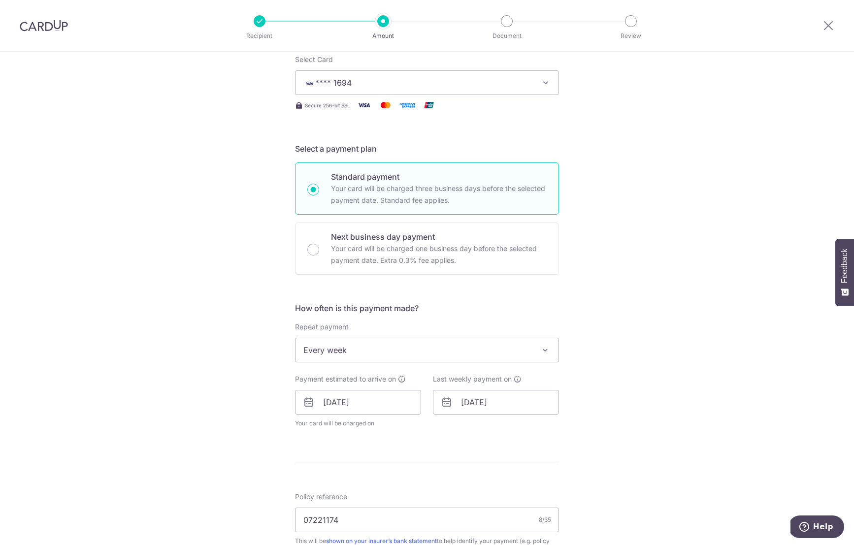
scroll to position [134, 0]
click at [501, 396] on input "[DATE]" at bounding box center [496, 399] width 126 height 25
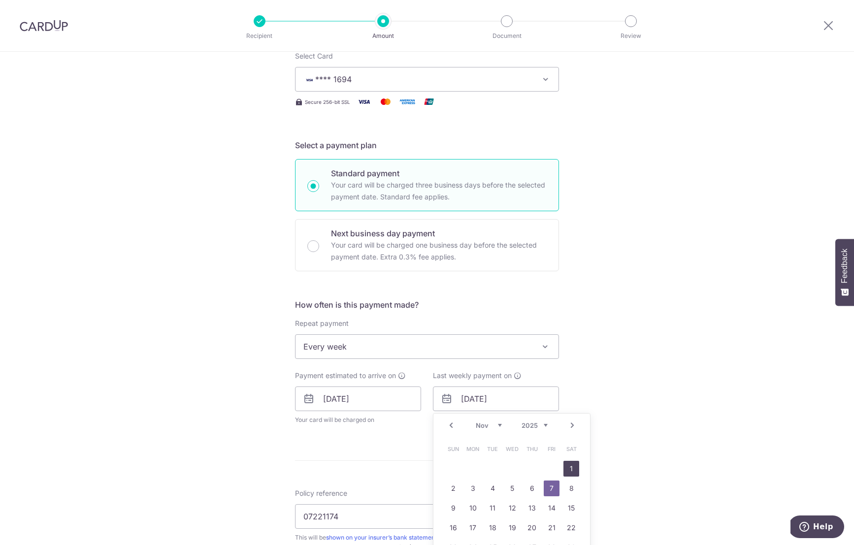
click at [572, 468] on link "1" at bounding box center [571, 469] width 16 height 16
type input "[DATE]"
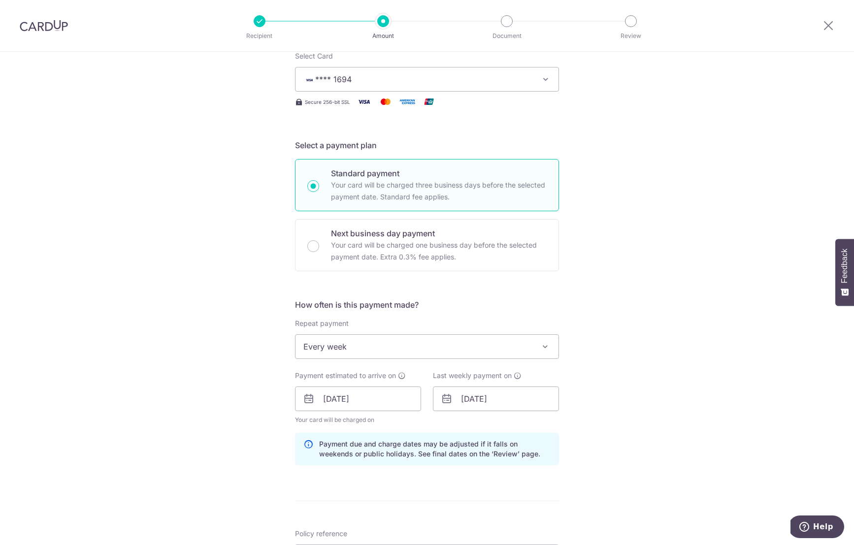
click at [659, 376] on div "Tell us more about your payment Enter payment amount SGD 863.19 863.19 Select C…" at bounding box center [427, 406] width 854 height 976
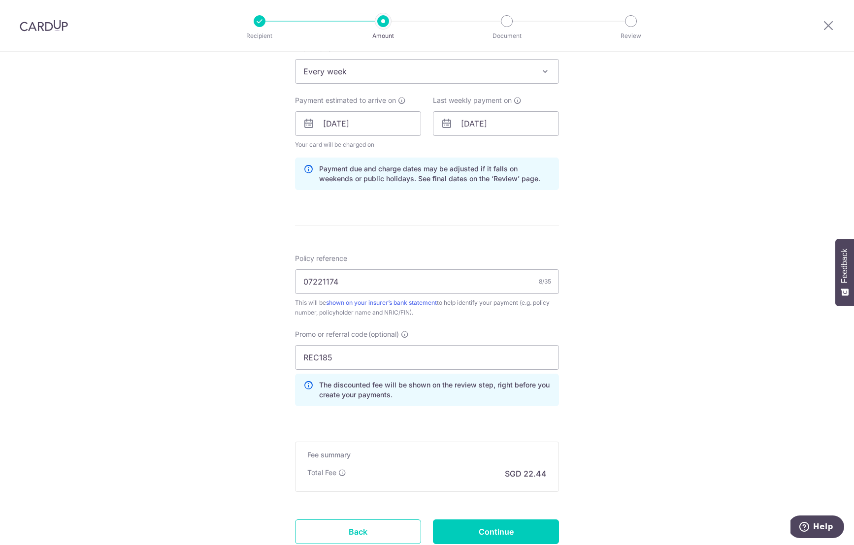
scroll to position [482, 0]
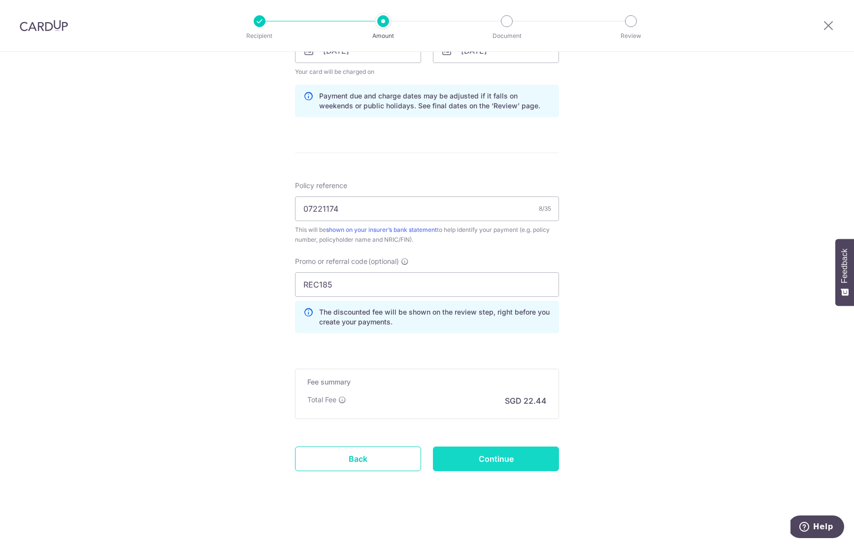
click at [526, 454] on input "Continue" at bounding box center [496, 459] width 126 height 25
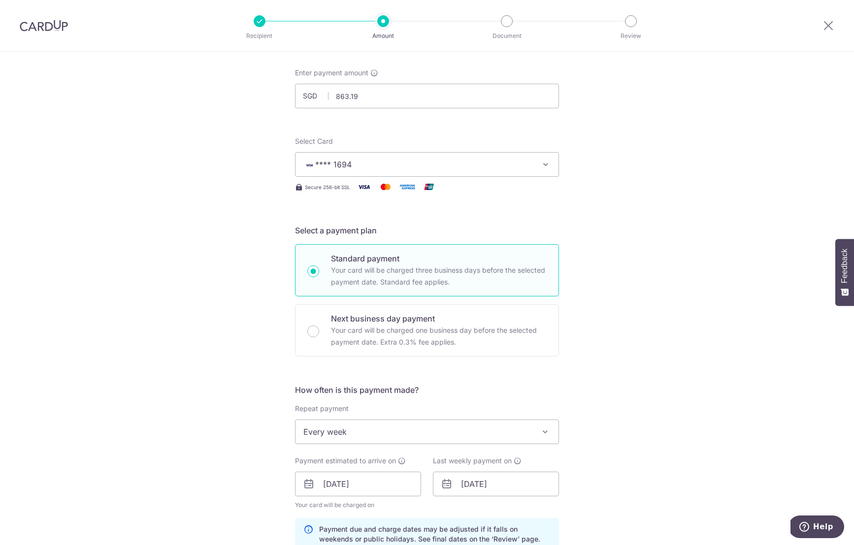
scroll to position [0, 0]
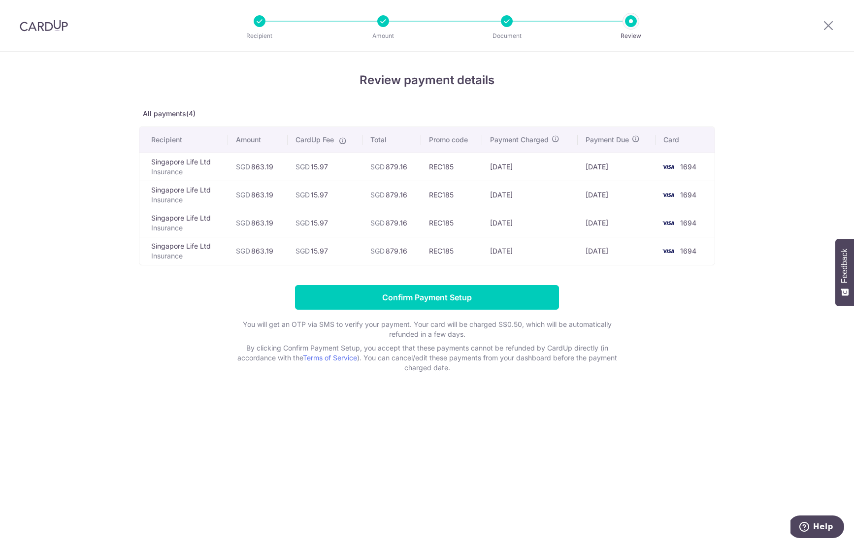
click at [737, 339] on div "Review payment details All payments(4) Recipient Amount CardUp Fee Total Promo …" at bounding box center [427, 298] width 854 height 493
click at [752, 333] on div "Review payment details All payments(4) Recipient Amount CardUp Fee Total Promo …" at bounding box center [427, 298] width 854 height 493
click at [671, 317] on form "Confirm Payment Setup You will get an OTP via SMS to verify your payment. Your …" at bounding box center [427, 329] width 576 height 88
click at [275, 402] on div "Review payment details All payments(4) Recipient Amount CardUp Fee Total Promo …" at bounding box center [427, 298] width 854 height 493
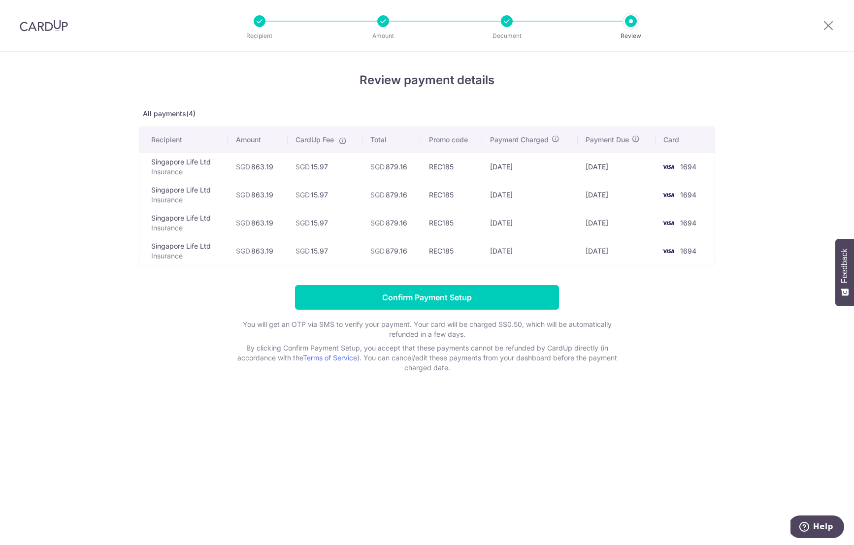
click at [390, 457] on div "Review payment details All payments(4) Recipient Amount CardUp Fee Total Promo …" at bounding box center [427, 298] width 854 height 493
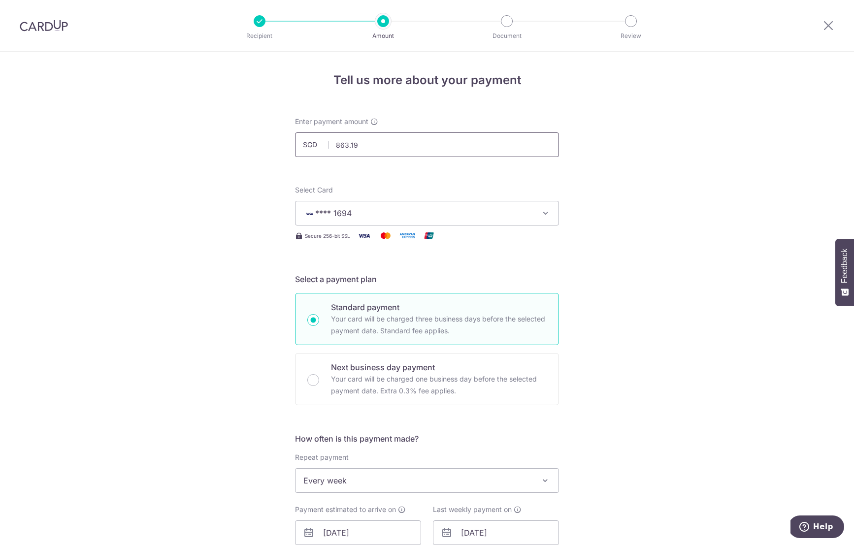
click at [338, 147] on input "863.19" at bounding box center [427, 144] width 264 height 25
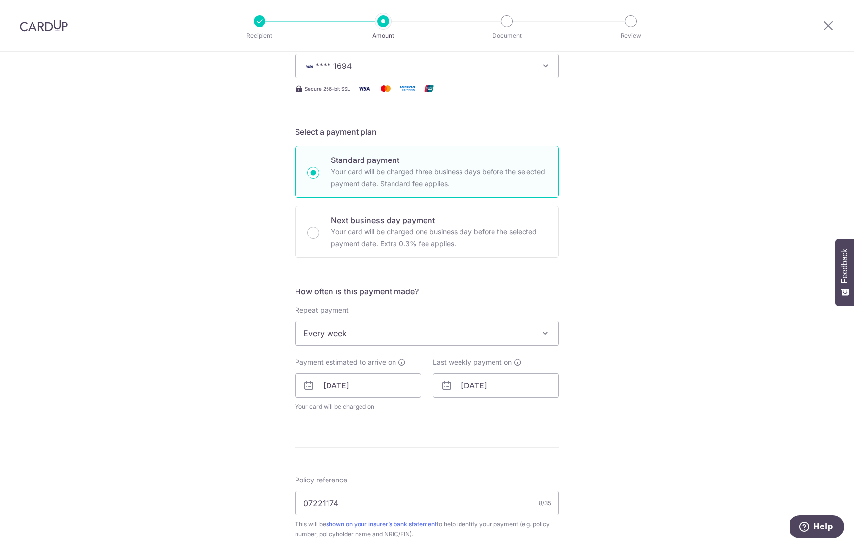
scroll to position [198, 0]
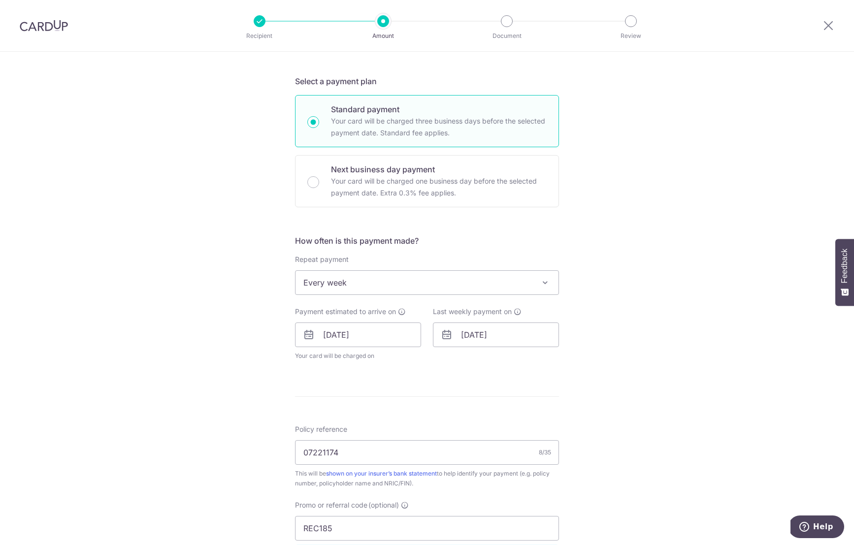
click at [457, 281] on span "Every week" at bounding box center [426, 283] width 263 height 24
type input "1,726.38"
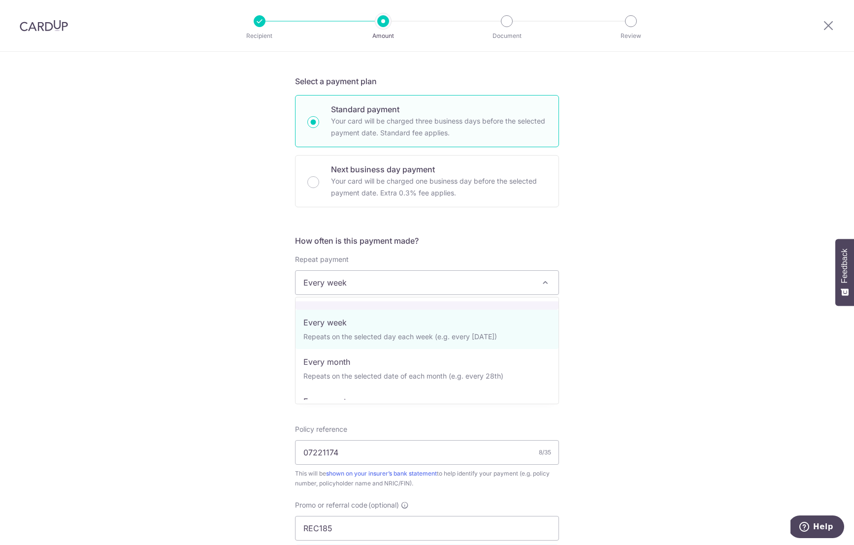
scroll to position [38, 0]
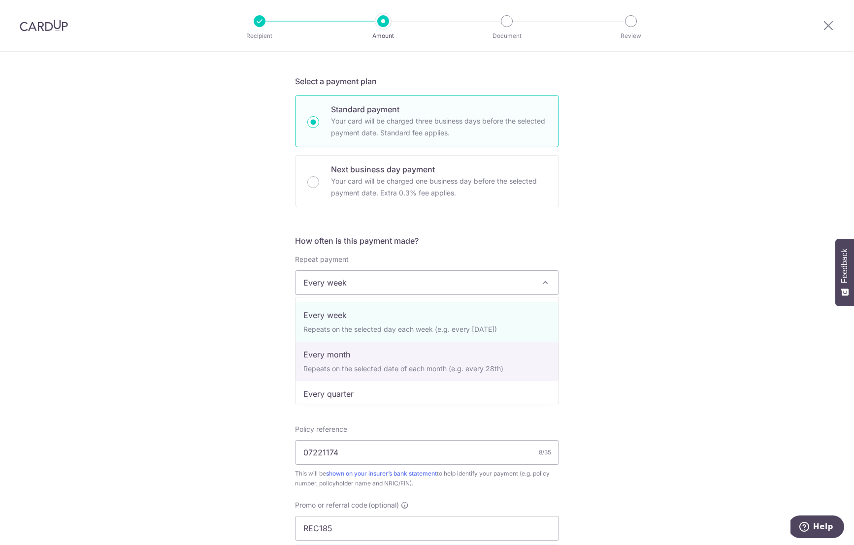
select select "3"
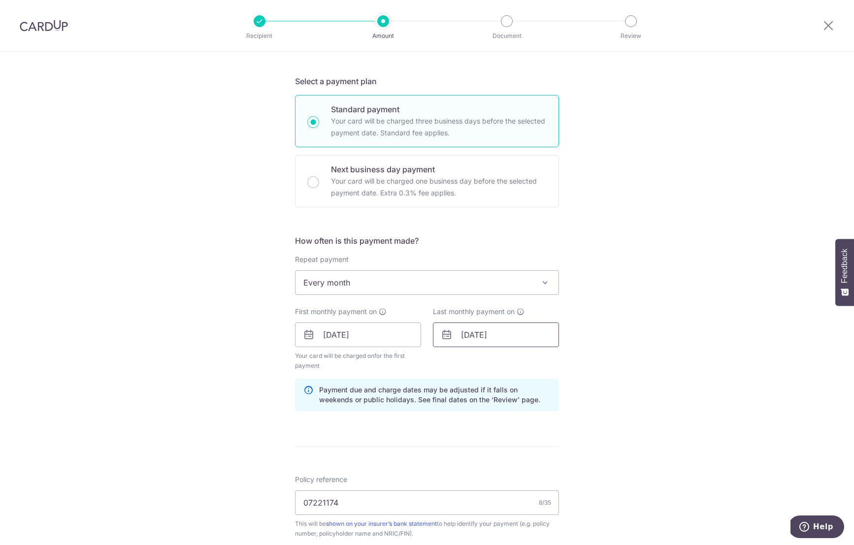
click at [484, 338] on input "01/11/2025" at bounding box center [496, 335] width 126 height 25
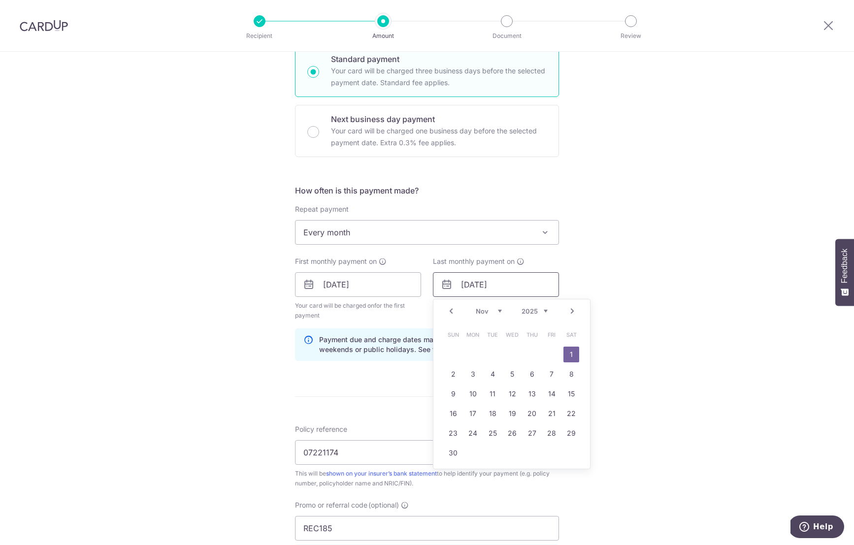
scroll to position [249, 0]
click at [450, 309] on link "Prev" at bounding box center [451, 311] width 12 height 12
click at [548, 374] on link "10" at bounding box center [552, 374] width 16 height 16
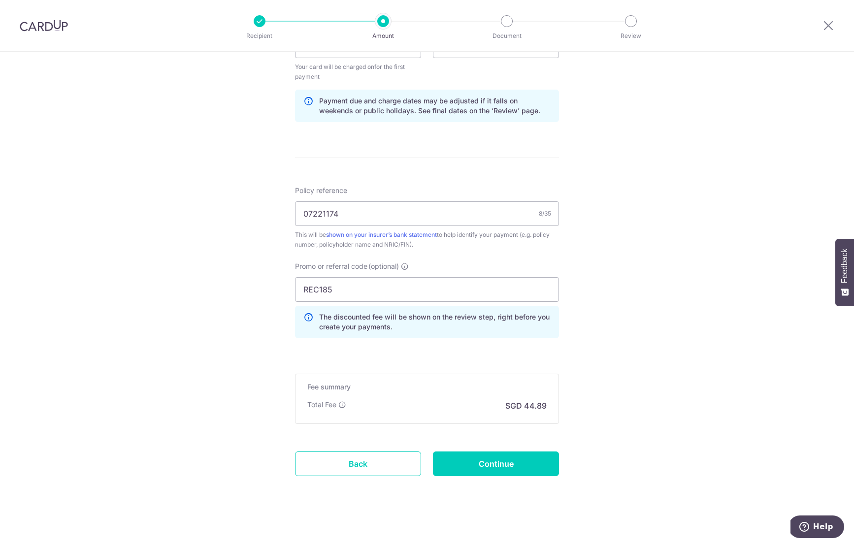
scroll to position [492, 0]
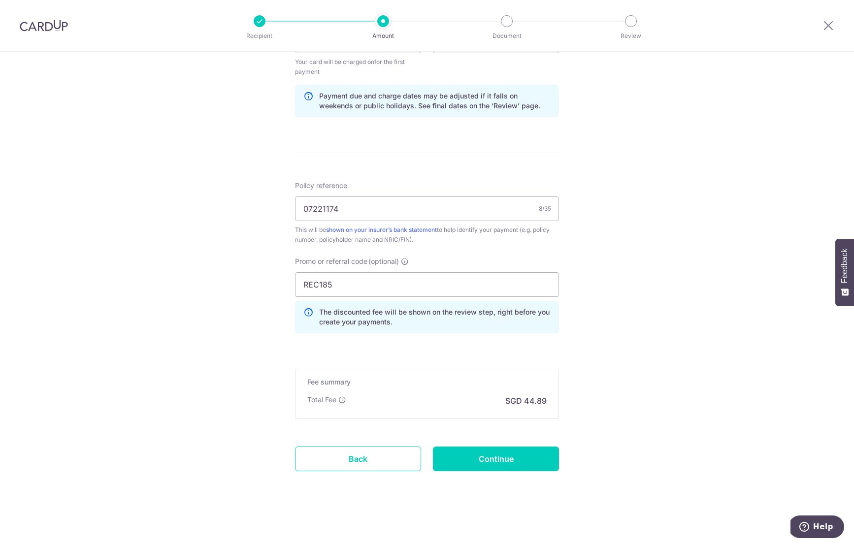
click at [671, 398] on div "Tell us more about your payment Enter payment amount SGD 1,726.38 1726.38 Selec…" at bounding box center [427, 52] width 854 height 985
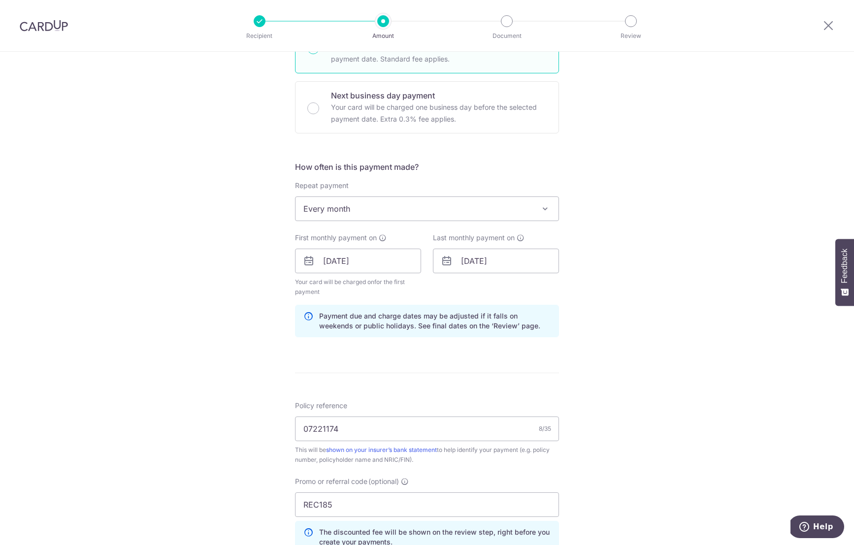
scroll to position [269, 0]
click at [517, 259] on input "10/10/2025" at bounding box center [496, 263] width 126 height 25
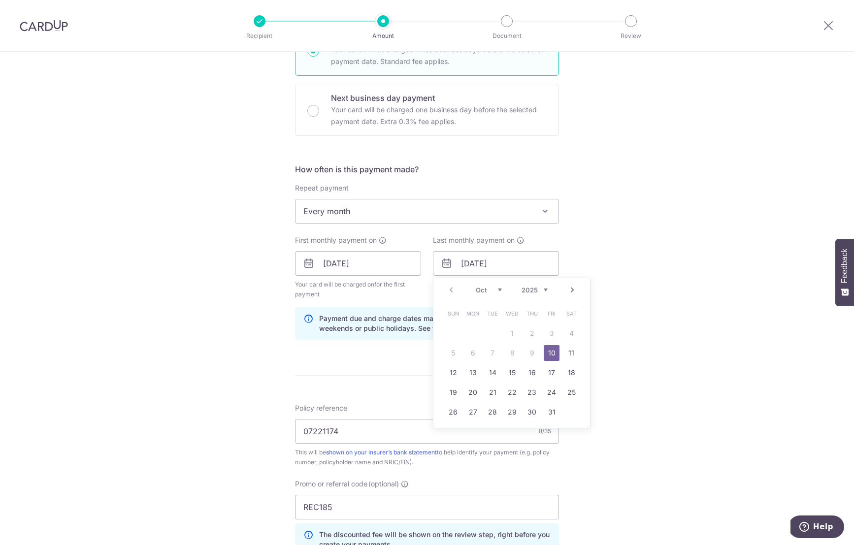
click at [569, 289] on link "Next" at bounding box center [572, 290] width 12 height 12
click at [548, 356] on link "7" at bounding box center [552, 353] width 16 height 16
type input "07/11/2025"
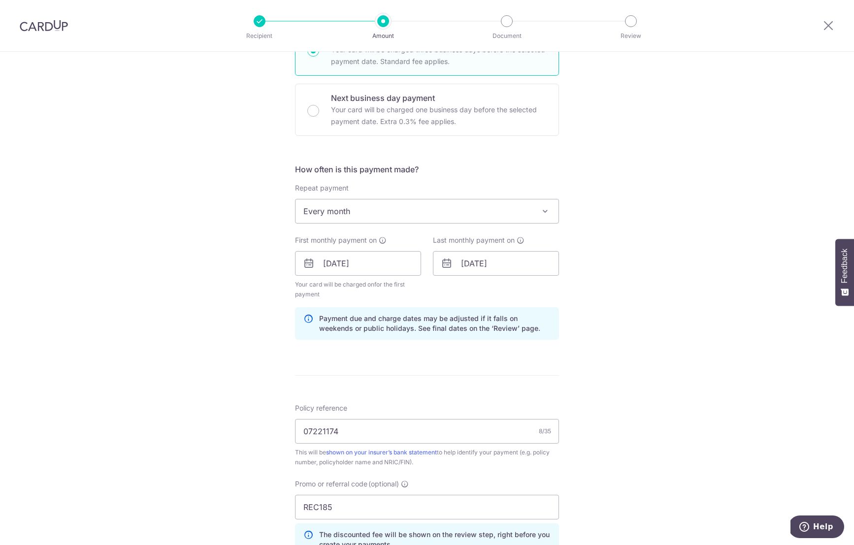
click at [644, 324] on div "Tell us more about your payment Enter payment amount SGD 1,726.38 1726.38 Selec…" at bounding box center [427, 274] width 854 height 985
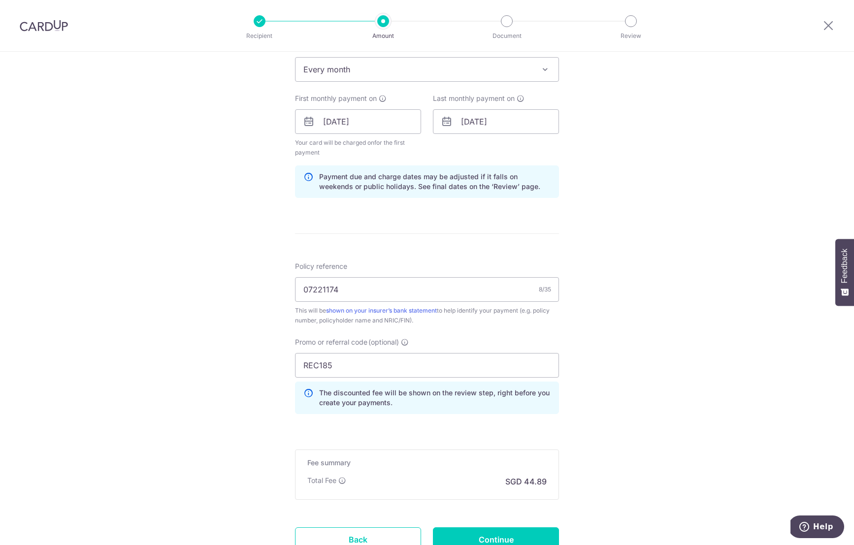
scroll to position [492, 0]
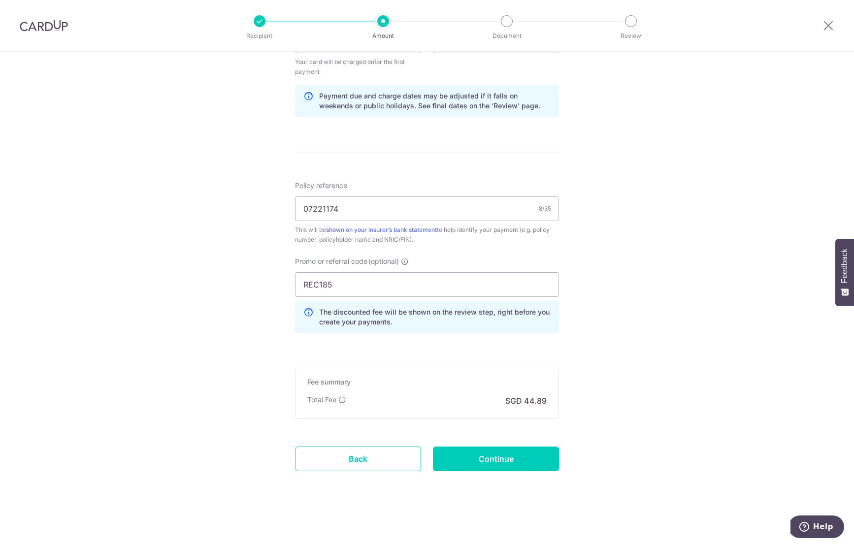
click at [644, 324] on div "Tell us more about your payment Enter payment amount SGD 1,726.38 1726.38 Selec…" at bounding box center [427, 52] width 854 height 985
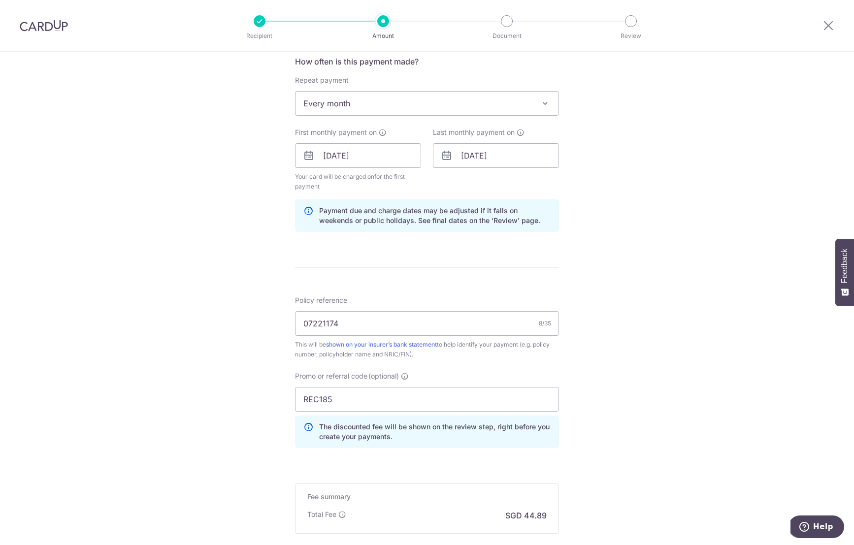
scroll to position [453, 0]
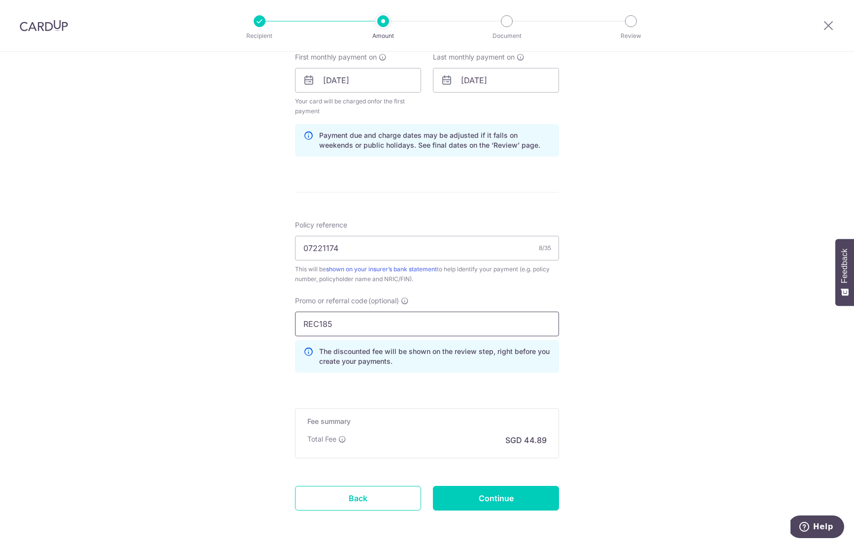
click at [447, 322] on input "REC185" at bounding box center [427, 324] width 264 height 25
click at [651, 326] on div "Tell us more about your payment Enter payment amount SGD 1,726.38 1726.38 Selec…" at bounding box center [427, 91] width 854 height 985
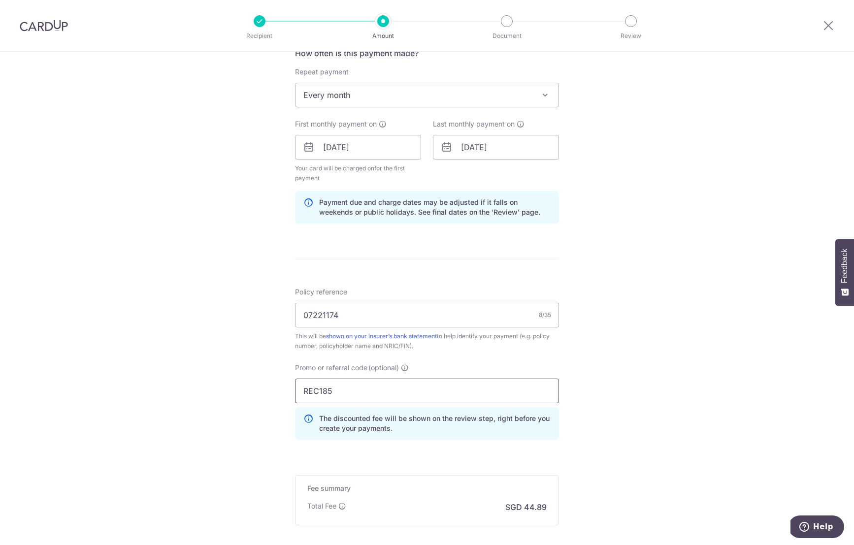
scroll to position [492, 0]
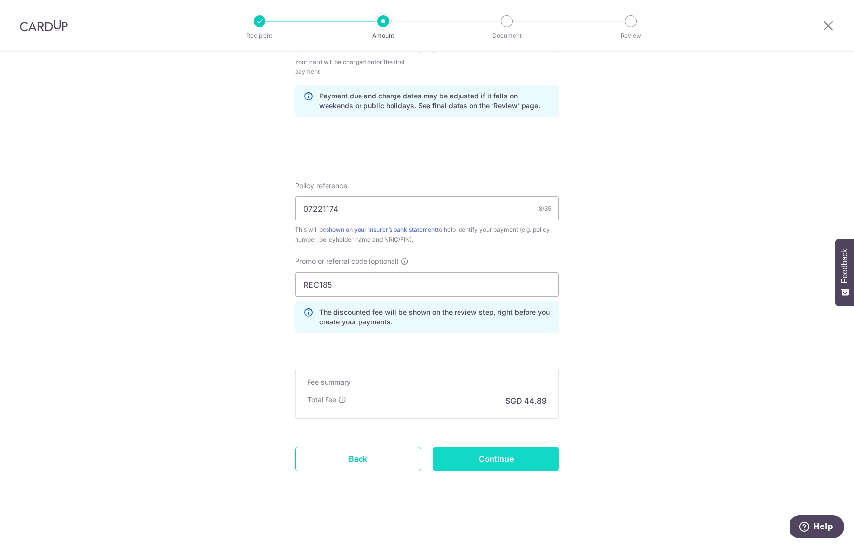
click at [515, 468] on input "Continue" at bounding box center [496, 459] width 126 height 25
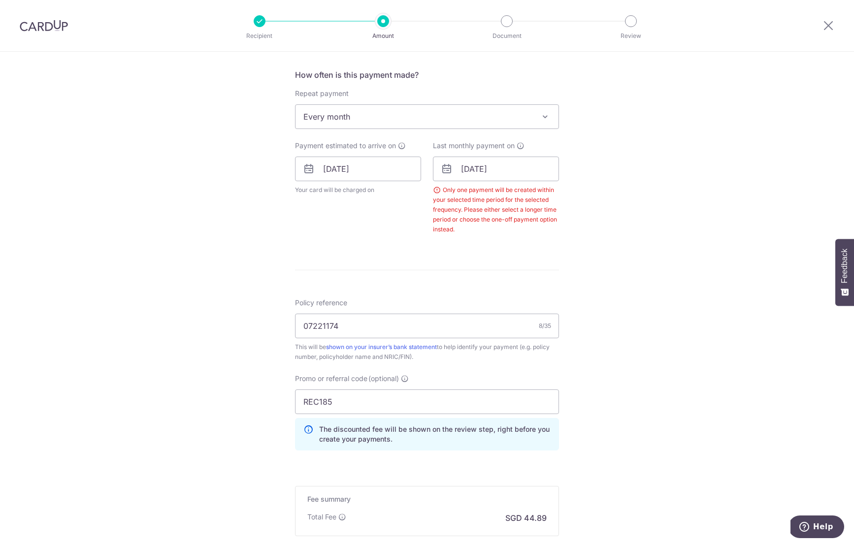
scroll to position [355, 0]
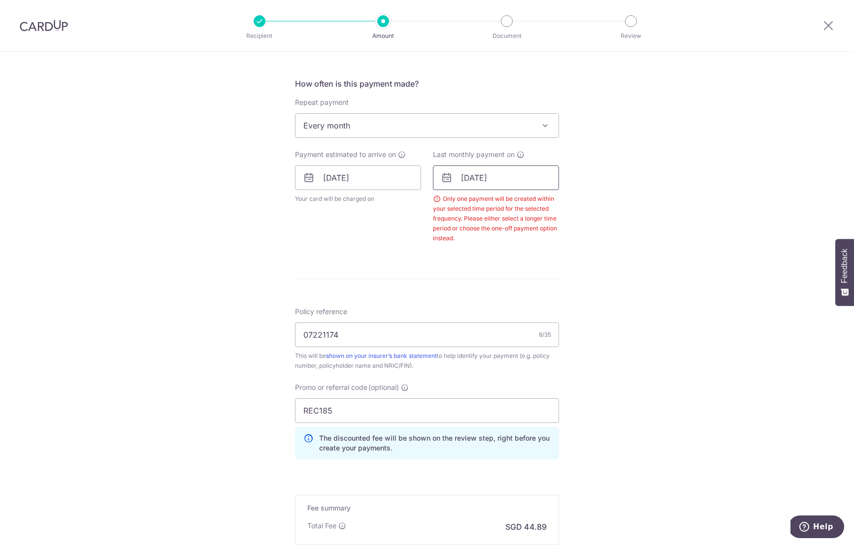
click at [508, 179] on input "[DATE]" at bounding box center [496, 177] width 126 height 25
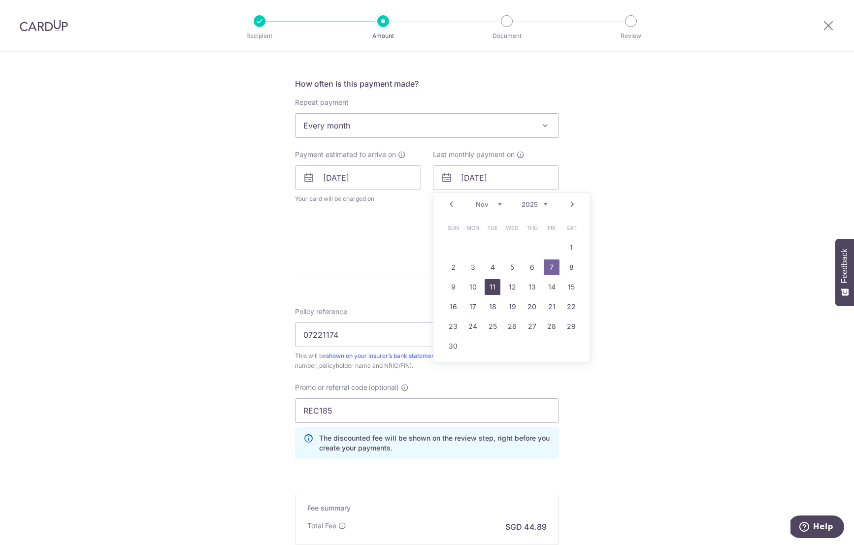
click at [492, 290] on link "11" at bounding box center [493, 287] width 16 height 16
type input "[DATE]"
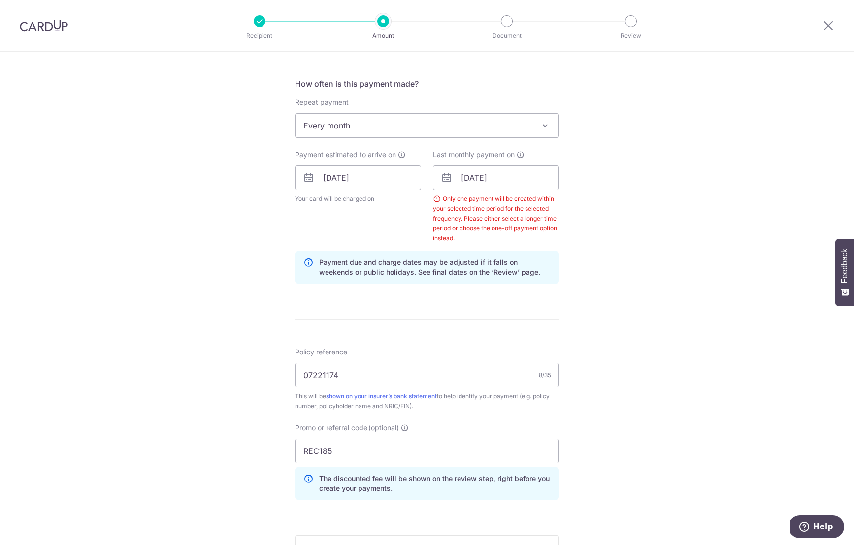
click at [673, 260] on div "Tell us more about your payment Enter payment amount SGD 1,726.38 1726.38 Selec…" at bounding box center [427, 204] width 854 height 1015
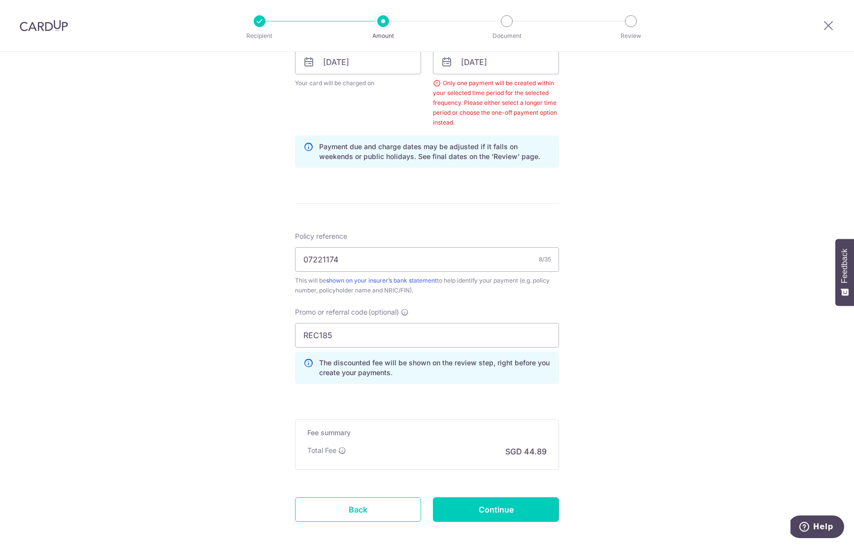
scroll to position [522, 0]
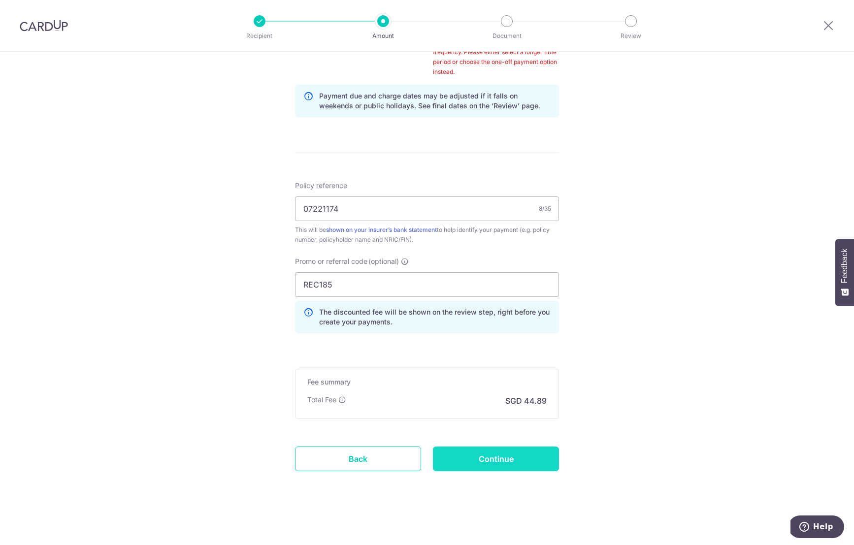
click at [495, 449] on input "Continue" at bounding box center [496, 459] width 126 height 25
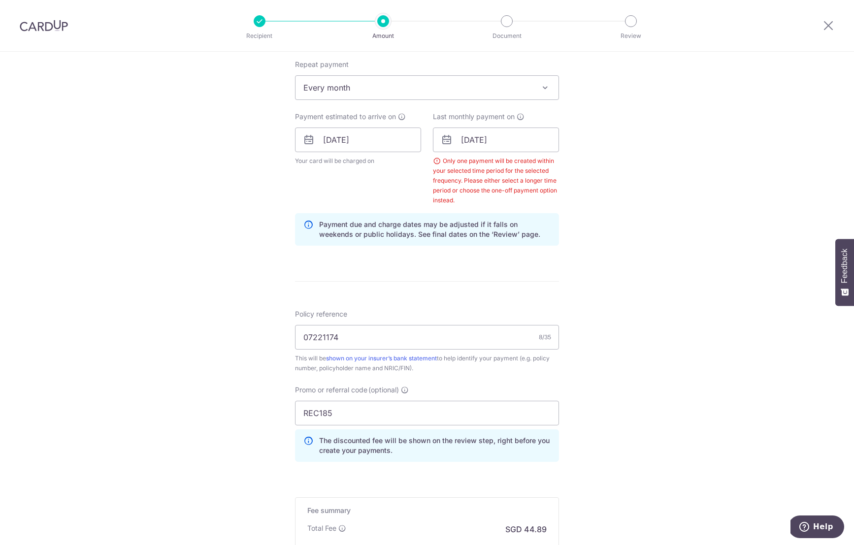
scroll to position [389, 0]
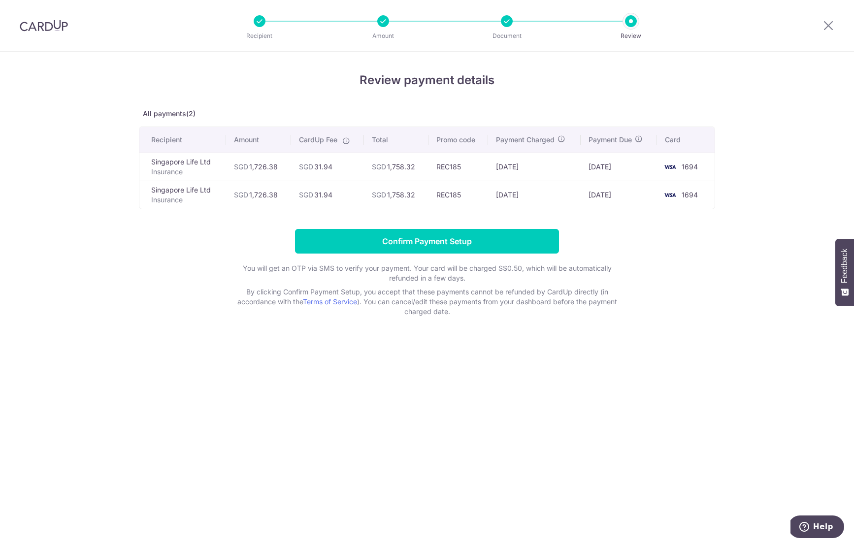
click at [684, 338] on div "Review payment details All payments(2) Recipient Amount CardUp Fee Total Promo …" at bounding box center [427, 298] width 854 height 493
click at [383, 391] on div "Review payment details All payments(2) Recipient Amount CardUp Fee Total Promo …" at bounding box center [427, 298] width 854 height 493
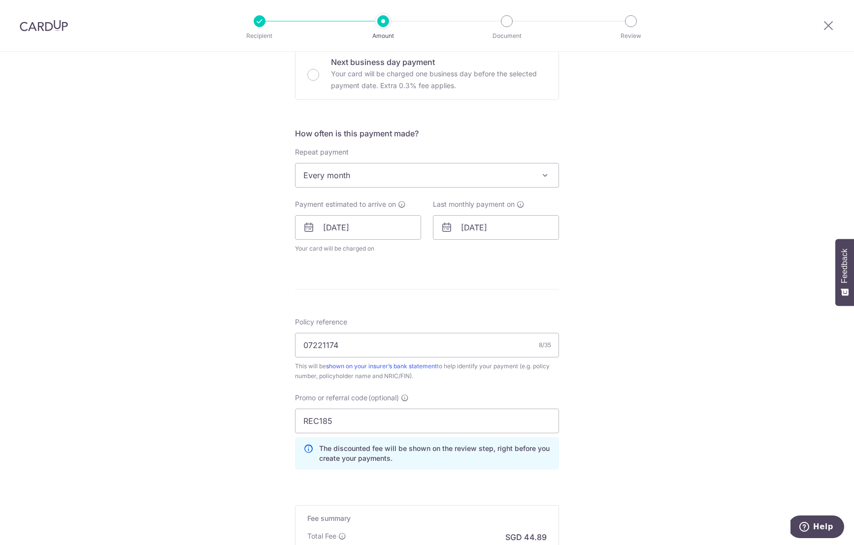
scroll to position [306, 0]
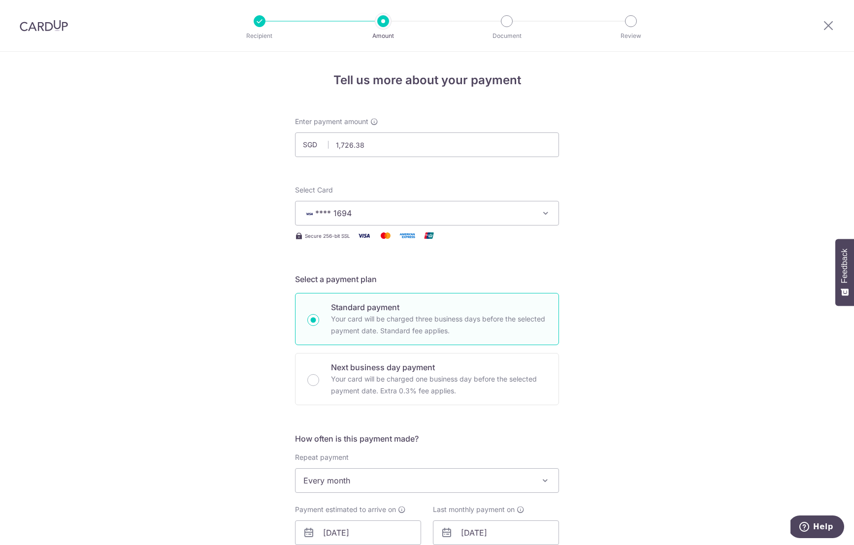
click at [650, 327] on div "Tell us more about your payment Enter payment amount SGD 1,726.38 1726.38 Selec…" at bounding box center [427, 519] width 854 height 935
select select "1"
click at [830, 25] on icon at bounding box center [828, 25] width 12 height 12
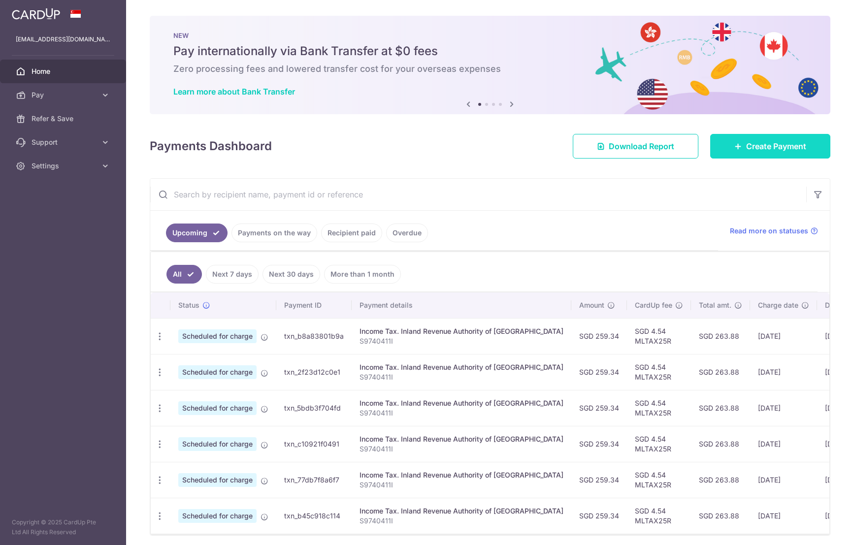
click at [751, 141] on span "Create Payment" at bounding box center [776, 146] width 60 height 12
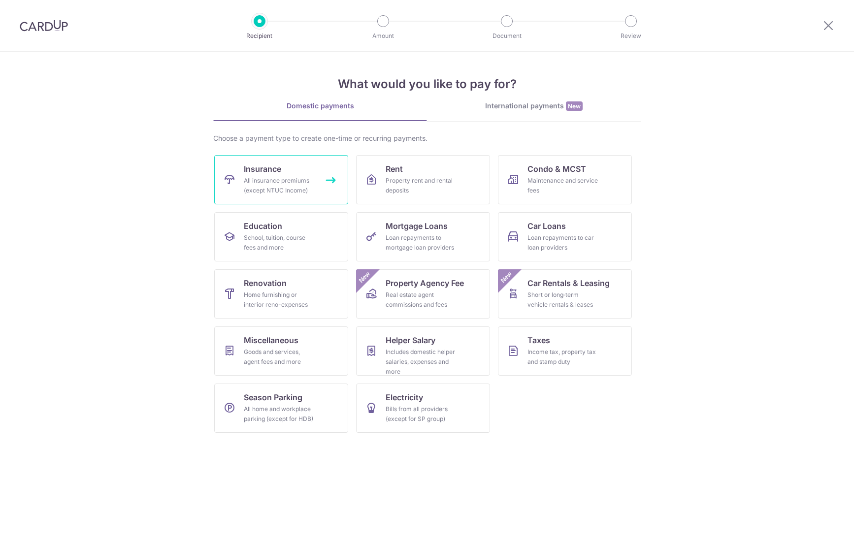
click at [310, 190] on div "All insurance premiums (except NTUC Income)" at bounding box center [279, 186] width 71 height 20
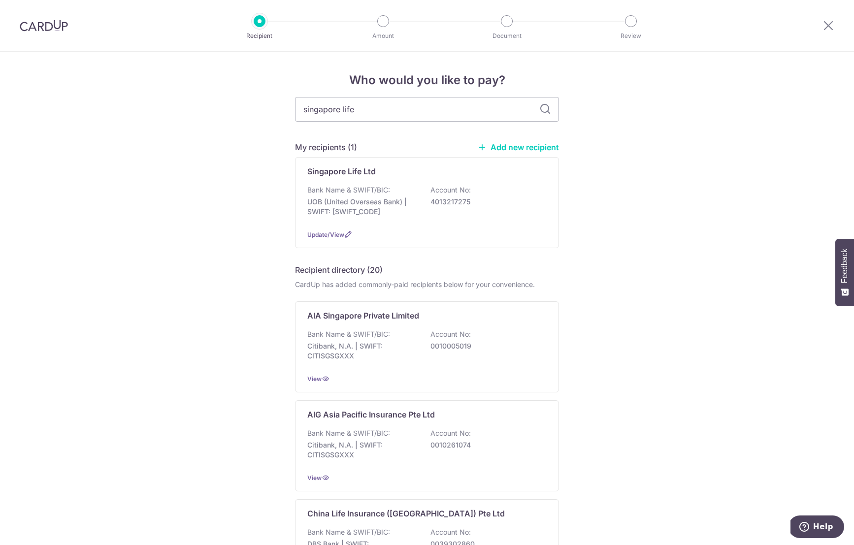
type input "singapore life"
click at [714, 257] on div "Who would you like to pay? singapore life My recipients (1) Add new recipient S…" at bounding box center [427, 499] width 854 height 894
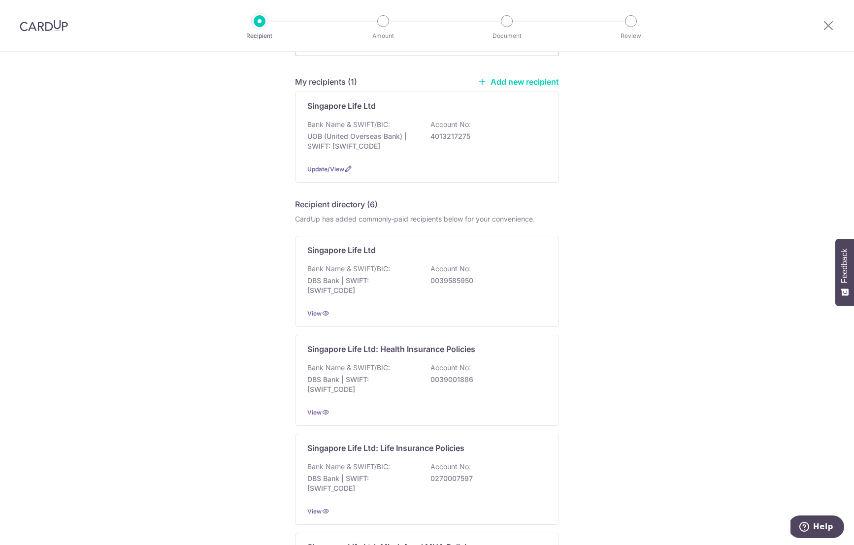
scroll to position [103, 0]
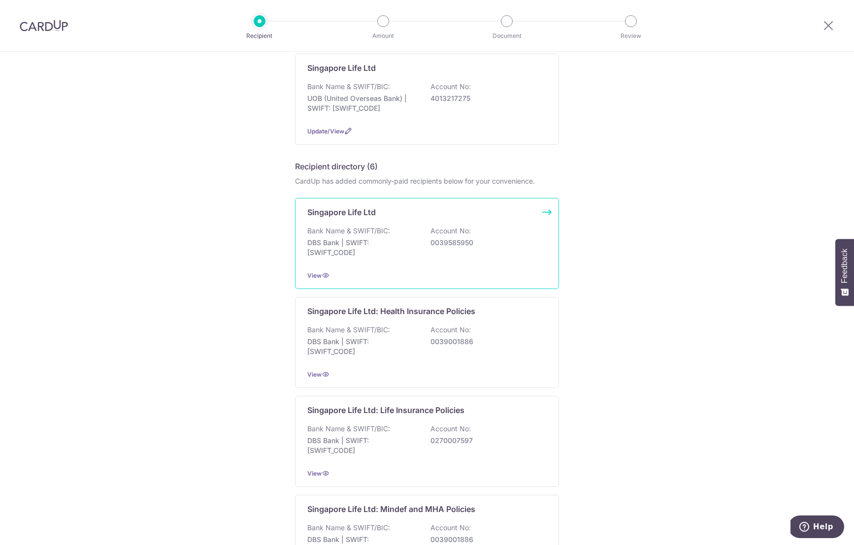
click at [407, 257] on p "DBS Bank | SWIFT: DBSSSGSGXXX" at bounding box center [362, 248] width 110 height 20
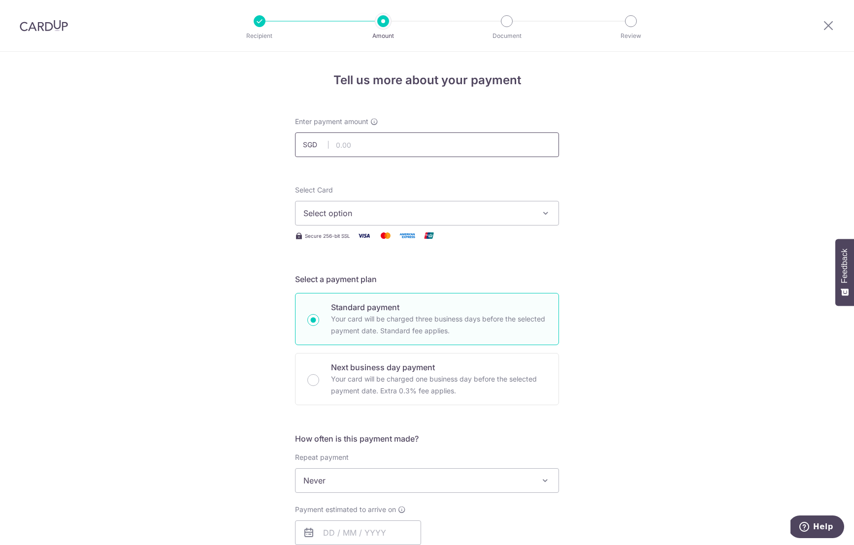
click at [368, 147] on input "text" at bounding box center [427, 144] width 264 height 25
paste input "3,452.76"
click at [388, 145] on input "3452.76" at bounding box center [427, 144] width 264 height 25
type input "3"
click at [388, 145] on input "text" at bounding box center [427, 144] width 264 height 25
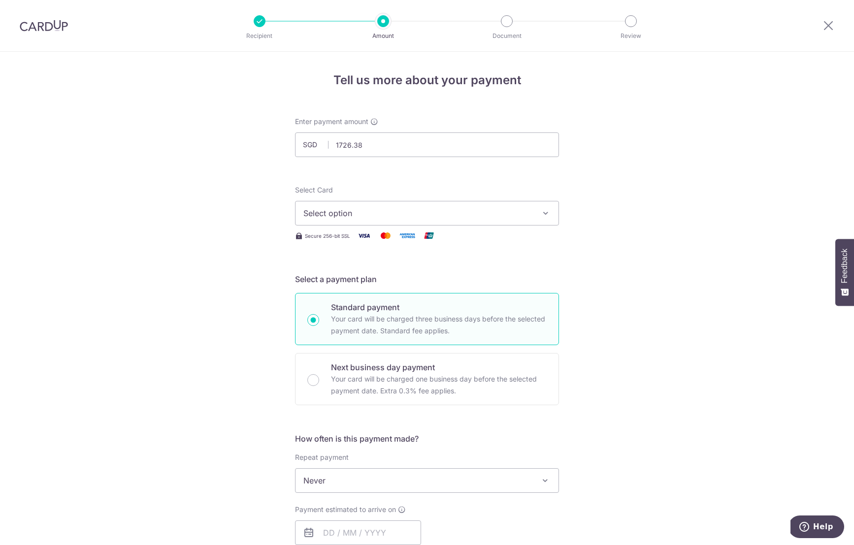
type input "1,726.38"
click at [687, 214] on div "Tell us more about your payment Enter payment amount SGD 1,726.38 1726.38 Selec…" at bounding box center [427, 497] width 854 height 891
click at [468, 211] on span "Select option" at bounding box center [417, 213] width 229 height 12
click at [441, 269] on li "Your Cards" at bounding box center [426, 261] width 263 height 22
click at [433, 212] on span "Select option" at bounding box center [417, 213] width 229 height 12
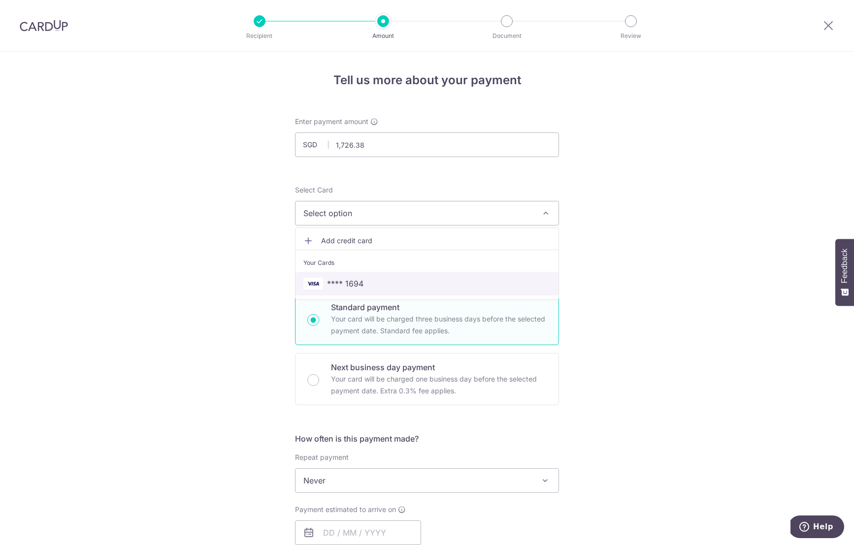
click at [433, 273] on link "**** 1694" at bounding box center [426, 284] width 263 height 24
click at [685, 254] on div "Tell us more about your payment Enter payment amount SGD 1,726.38 1726.38 Selec…" at bounding box center [427, 497] width 854 height 891
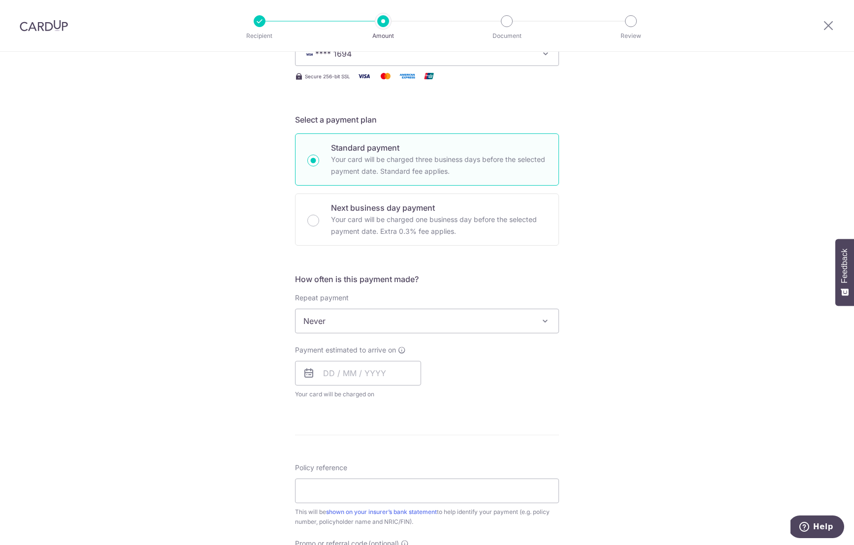
scroll to position [163, 0]
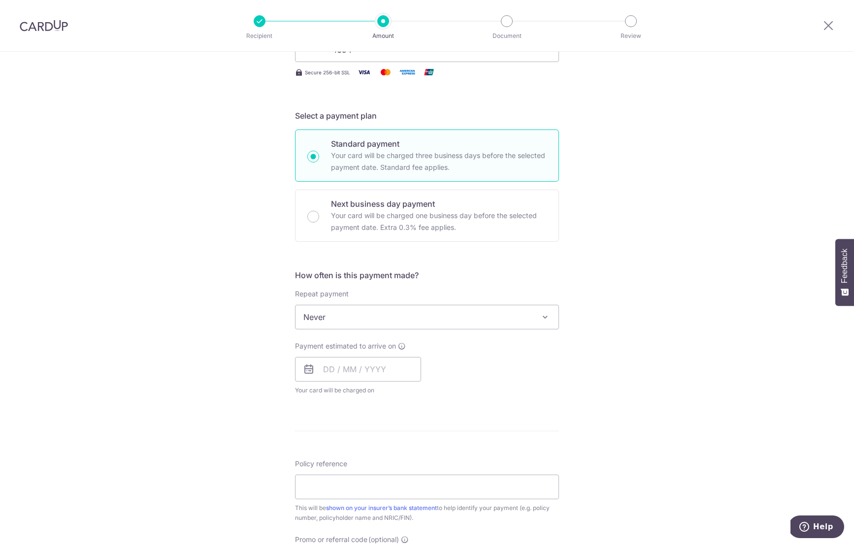
click at [460, 313] on span "Never" at bounding box center [426, 317] width 263 height 24
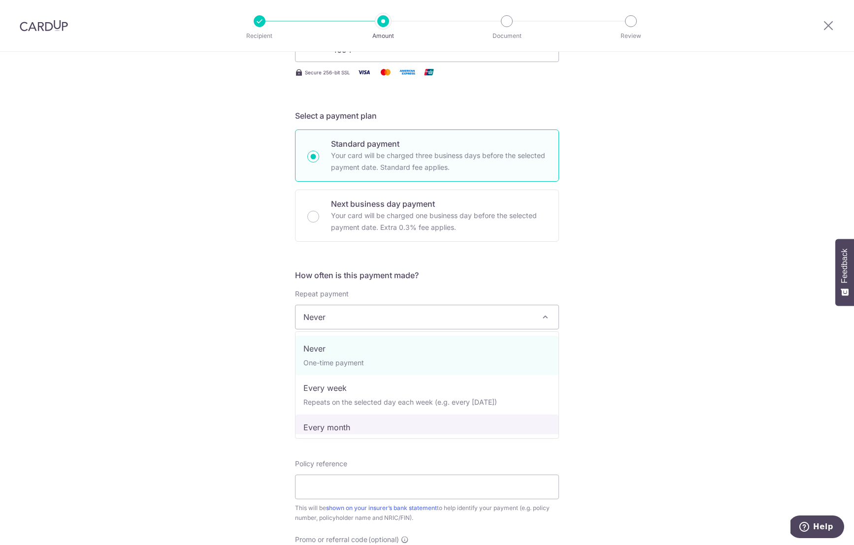
select select "3"
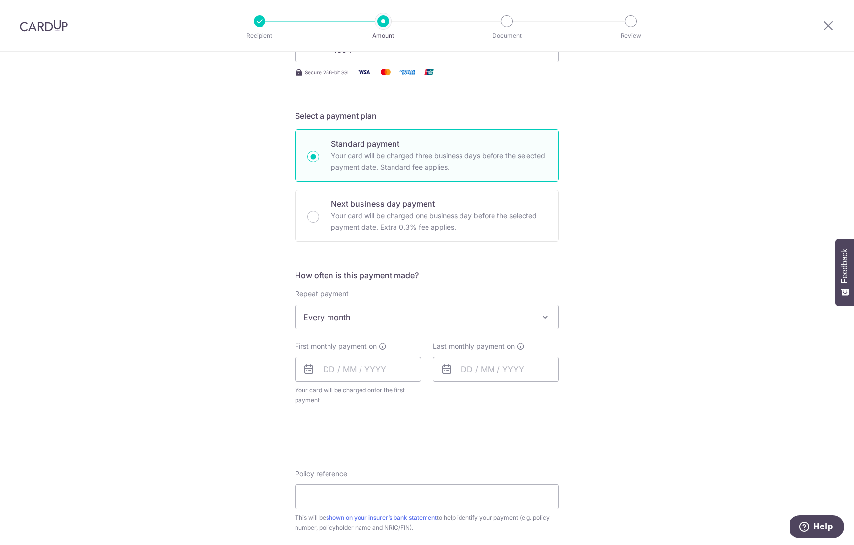
scroll to position [250, 0]
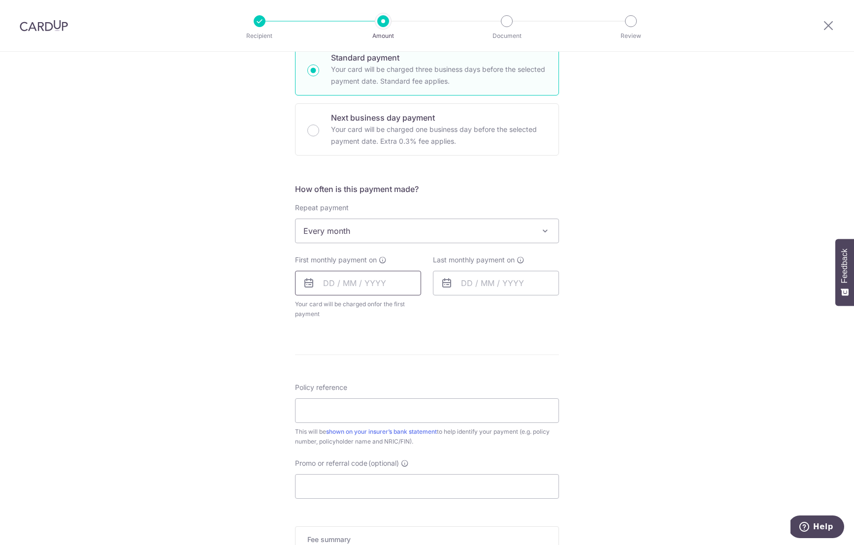
click at [387, 285] on input "text" at bounding box center [358, 283] width 126 height 25
click at [373, 369] on link "8" at bounding box center [374, 373] width 16 height 16
type input "08/10/2025"
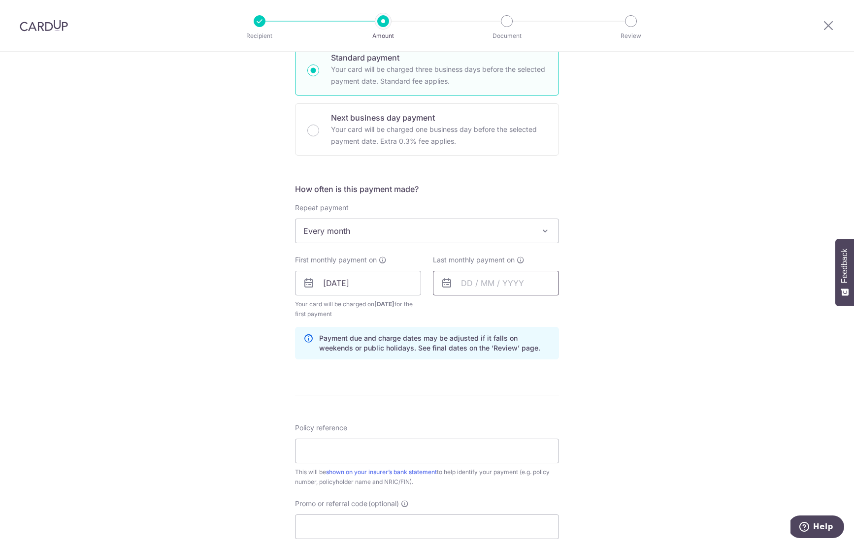
click at [505, 279] on input "text" at bounding box center [496, 283] width 126 height 25
click at [565, 307] on div "Prev Next Oct Nov Dec 2025 2026 2027 2028 2029 2030 2031 2032 2033 2034 2035" at bounding box center [511, 310] width 157 height 24
click at [568, 310] on link "Next" at bounding box center [572, 310] width 12 height 12
click at [471, 386] on link "10" at bounding box center [473, 393] width 16 height 16
type input "10/11/2025"
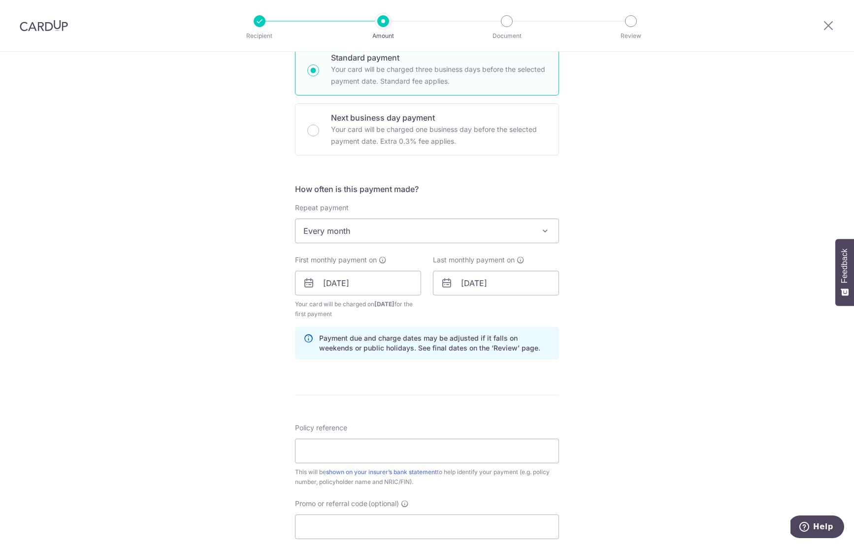
click at [691, 296] on div "Tell us more about your payment Enter payment amount SGD 1,726.38 1726.38 Selec…" at bounding box center [427, 272] width 854 height 941
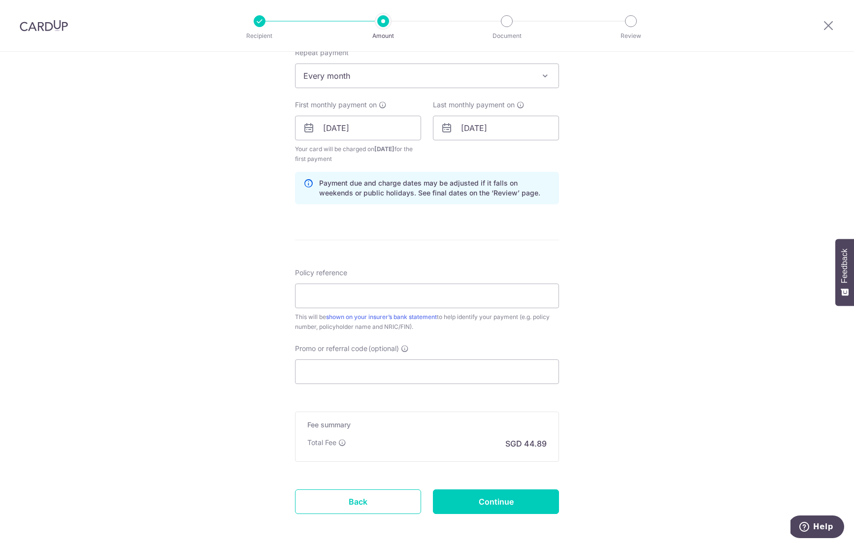
scroll to position [407, 0]
click at [393, 294] on input "Policy reference" at bounding box center [427, 293] width 264 height 25
type input "07221174"
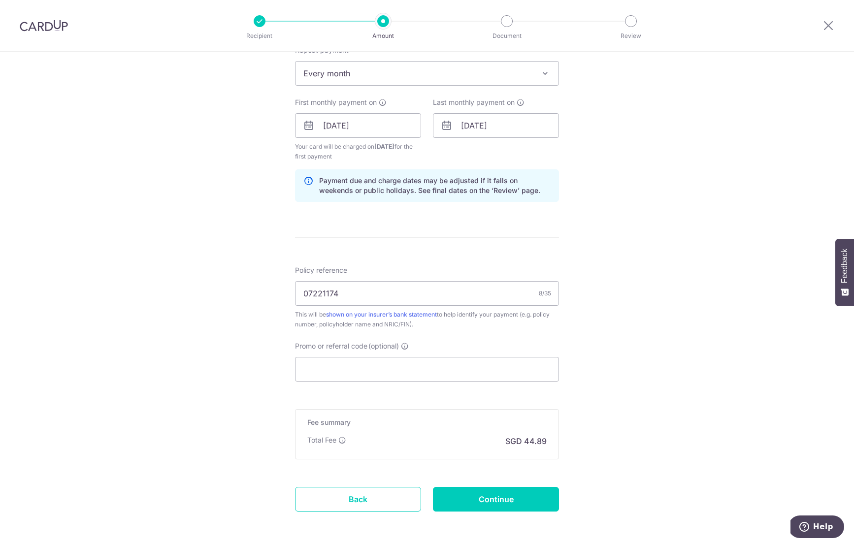
click at [721, 371] on div "Tell us more about your payment Enter payment amount SGD 1,726.38 1726.38 Selec…" at bounding box center [427, 114] width 854 height 941
click at [434, 373] on input "Promo or referral code (optional)" at bounding box center [427, 369] width 264 height 25
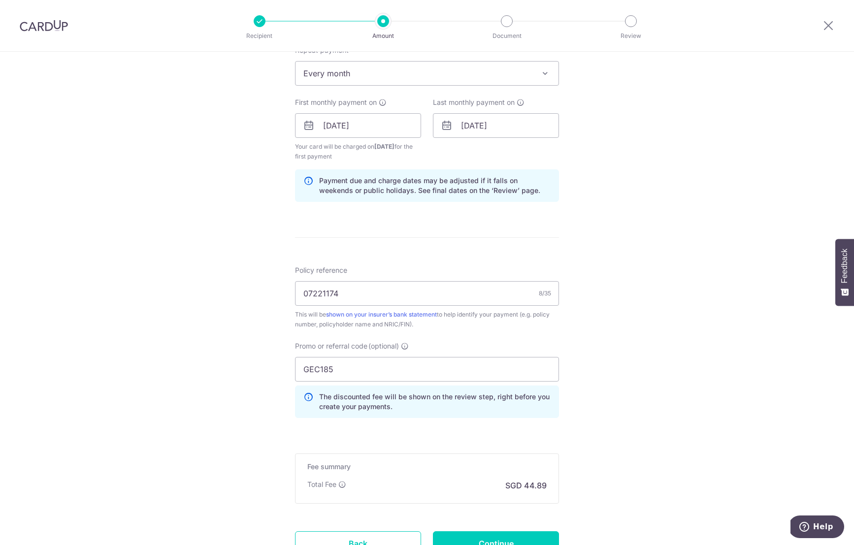
click at [709, 351] on div "Tell us more about your payment Enter payment amount SGD 1,726.38 1726.38 Selec…" at bounding box center [427, 136] width 854 height 985
click at [403, 370] on input "GEC185" at bounding box center [427, 369] width 264 height 25
type input "REC185"
click at [679, 333] on div "Tell us more about your payment Enter payment amount SGD 1,726.38 1726.38 Selec…" at bounding box center [427, 136] width 854 height 985
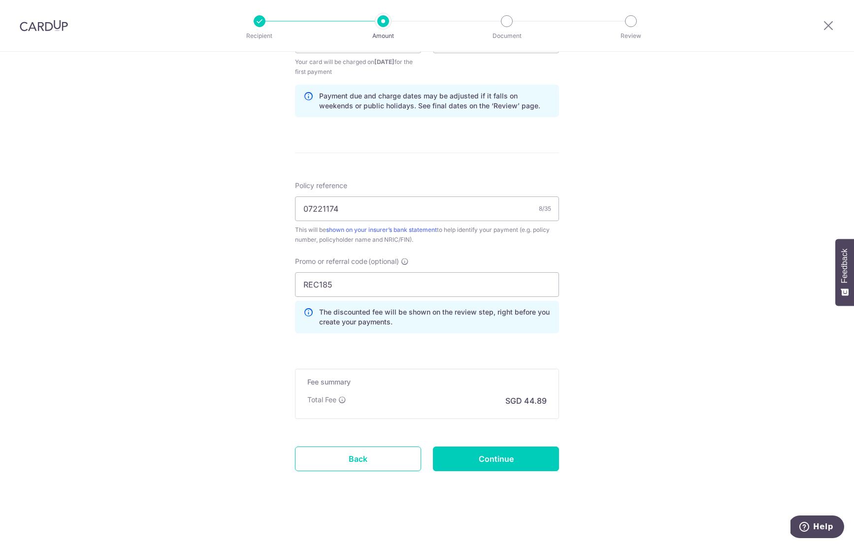
click at [679, 333] on div "Tell us more about your payment Enter payment amount SGD 1,726.38 1726.38 Selec…" at bounding box center [427, 52] width 854 height 985
click at [613, 330] on div "Tell us more about your payment Enter payment amount SGD 1,726.38 1726.38 Selec…" at bounding box center [427, 52] width 854 height 985
click at [620, 376] on div "Tell us more about your payment Enter payment amount SGD 1,726.38 1726.38 Selec…" at bounding box center [427, 52] width 854 height 985
click at [626, 381] on div "Tell us more about your payment Enter payment amount SGD 1,726.38 1726.38 Selec…" at bounding box center [427, 52] width 854 height 985
click at [503, 461] on input "Continue" at bounding box center [496, 459] width 126 height 25
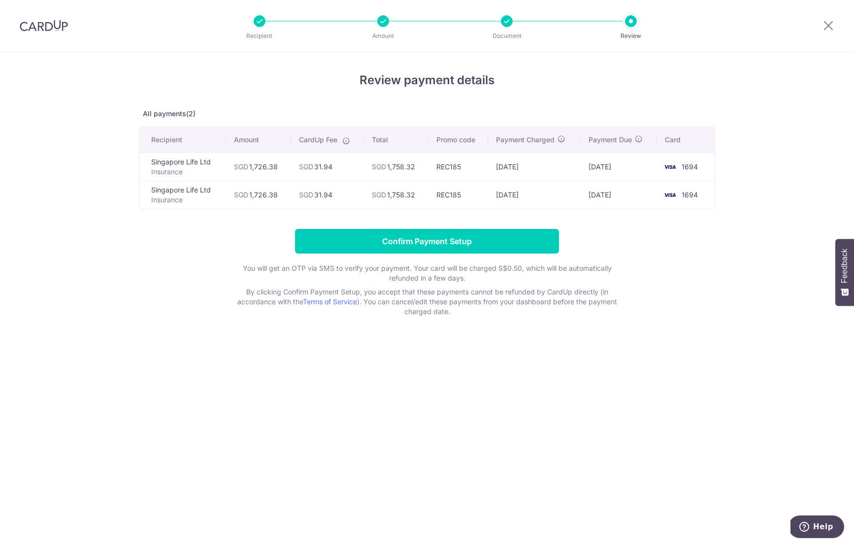
click at [572, 401] on div "Review payment details All payments(2) Recipient Amount CardUp Fee Total Promo …" at bounding box center [427, 298] width 854 height 493
click at [499, 438] on div "Review payment details All payments(2) Recipient Amount CardUp Fee Total Promo …" at bounding box center [427, 298] width 854 height 493
click at [420, 241] on input "Confirm Payment Setup" at bounding box center [427, 241] width 264 height 25
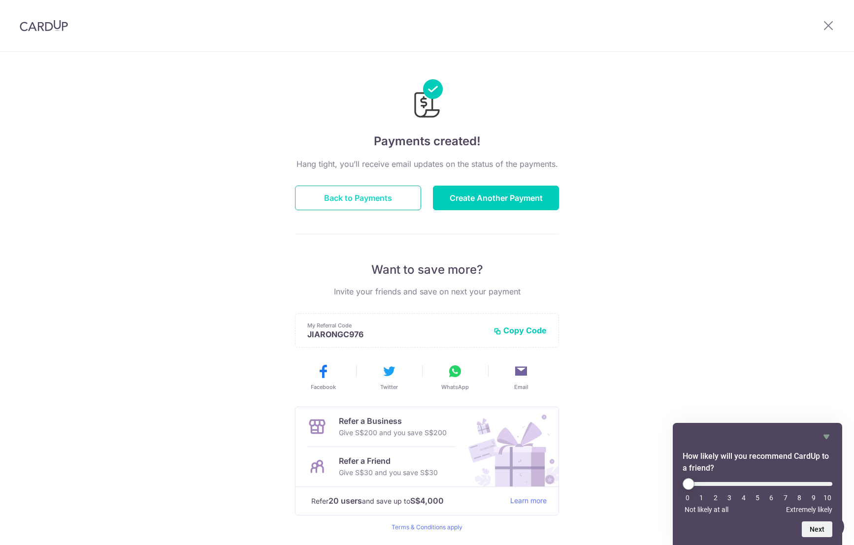
click at [368, 197] on button "Back to Payments" at bounding box center [358, 198] width 126 height 25
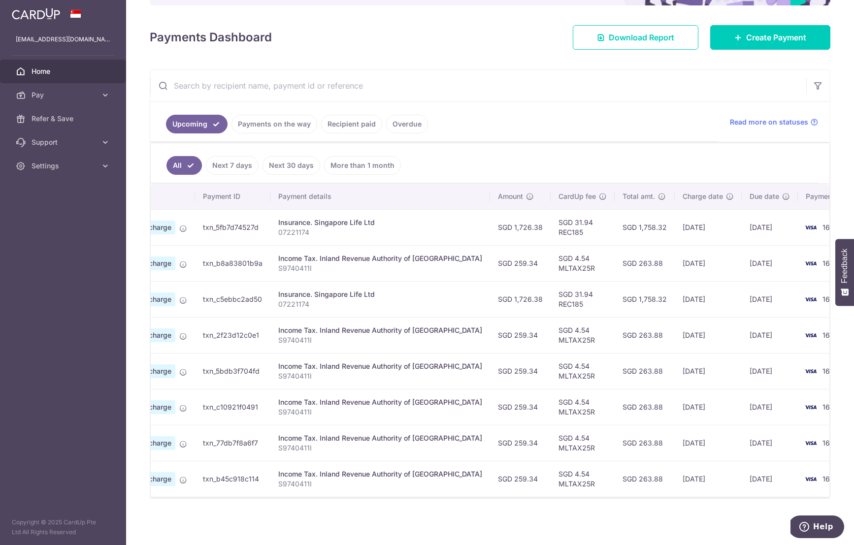
scroll to position [0, 83]
click at [676, 120] on ul "Upcoming Payments on the way Recipient paid Overdue" at bounding box center [434, 122] width 568 height 40
click at [665, 132] on ul "Upcoming Payments on the way Recipient paid Overdue" at bounding box center [434, 122] width 568 height 40
click at [233, 162] on link "Next 7 days" at bounding box center [232, 165] width 53 height 19
